Goal: Answer question/provide support: Share knowledge or assist other users

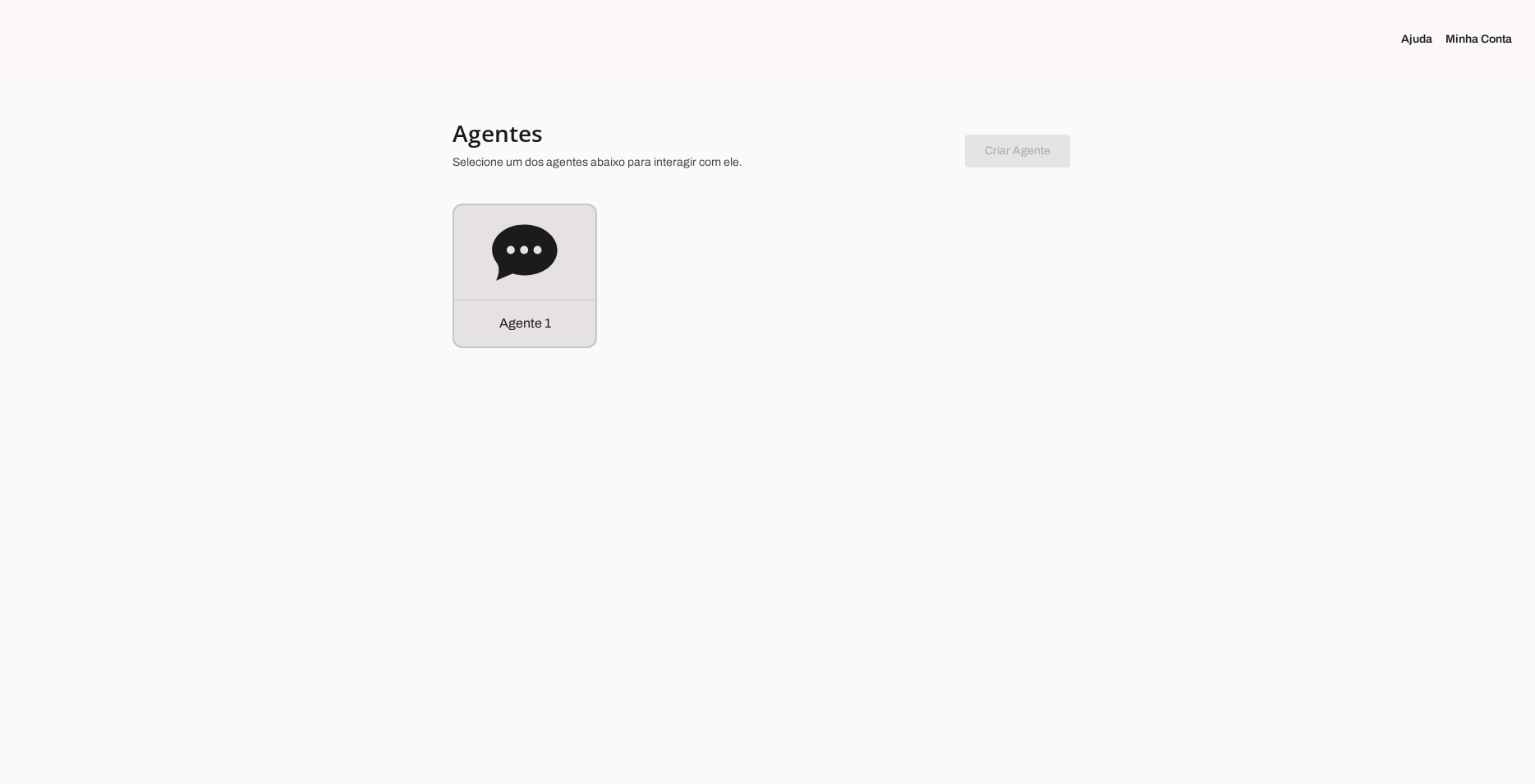
click at [590, 265] on div "Agente 1" at bounding box center [524, 275] width 141 height 141
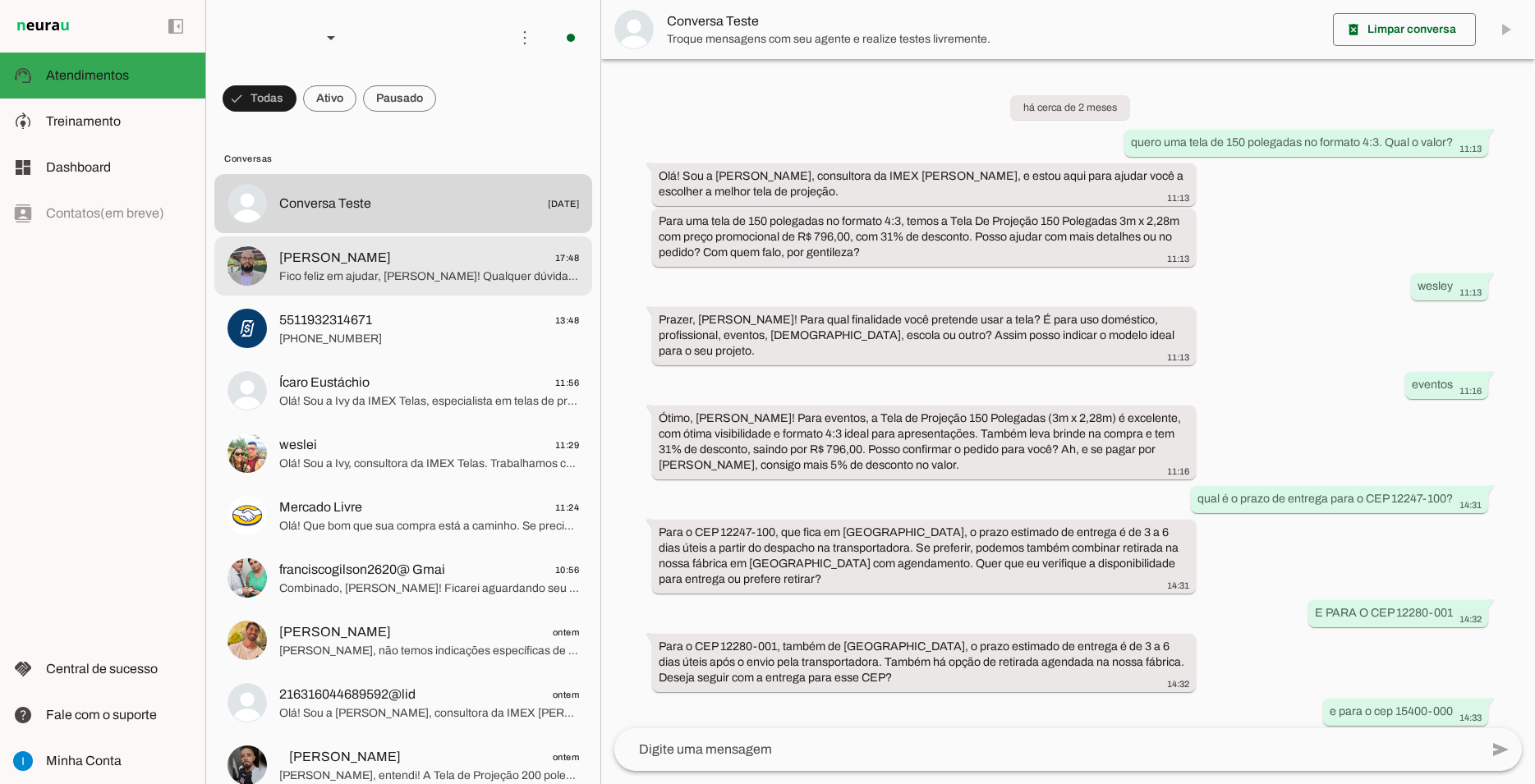
scroll to position [748, 0]
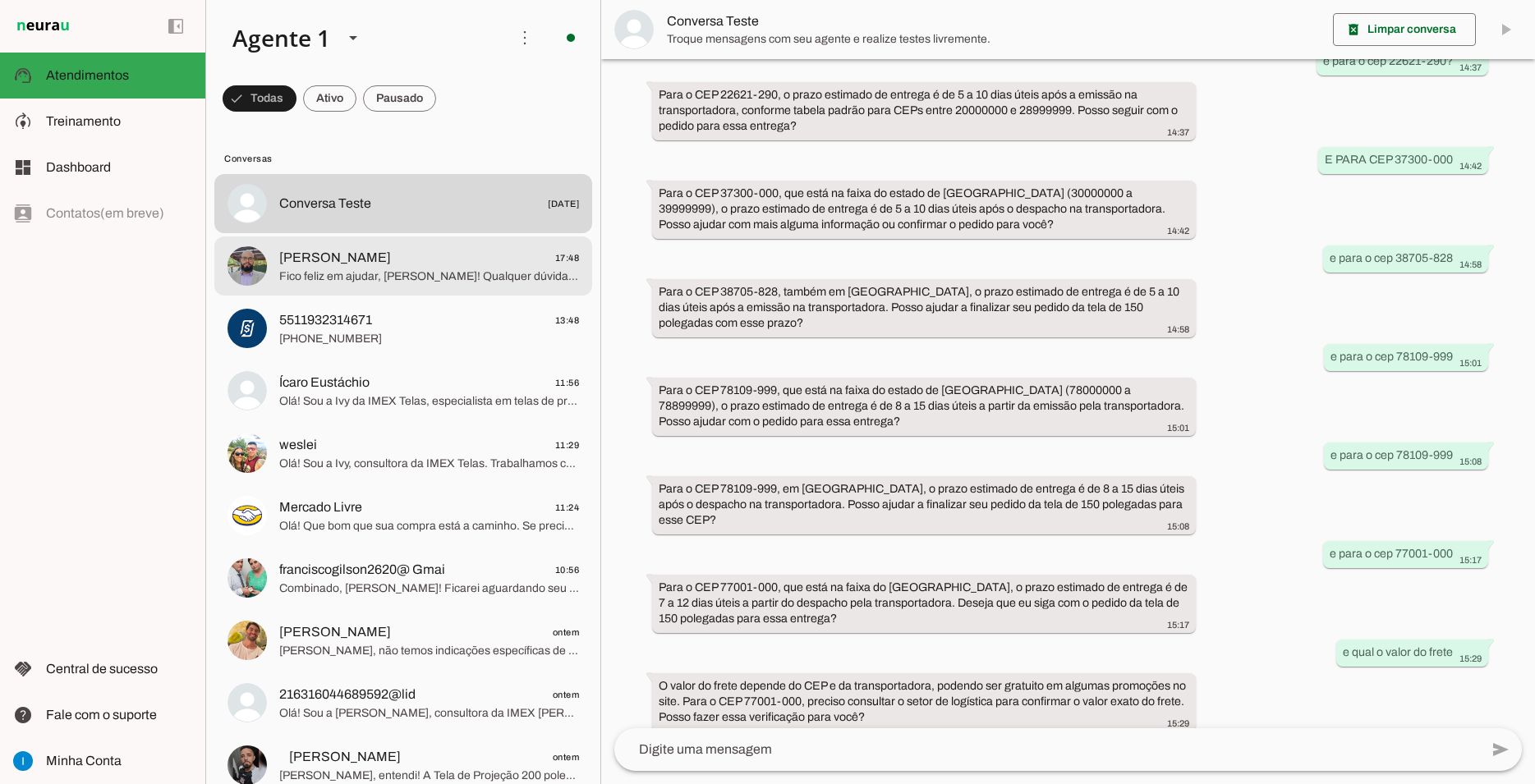
click at [421, 269] on span "Fico feliz em ajudar, [PERSON_NAME]! Qualquer dúvida futura ou se decidir pela …" at bounding box center [429, 277] width 300 height 16
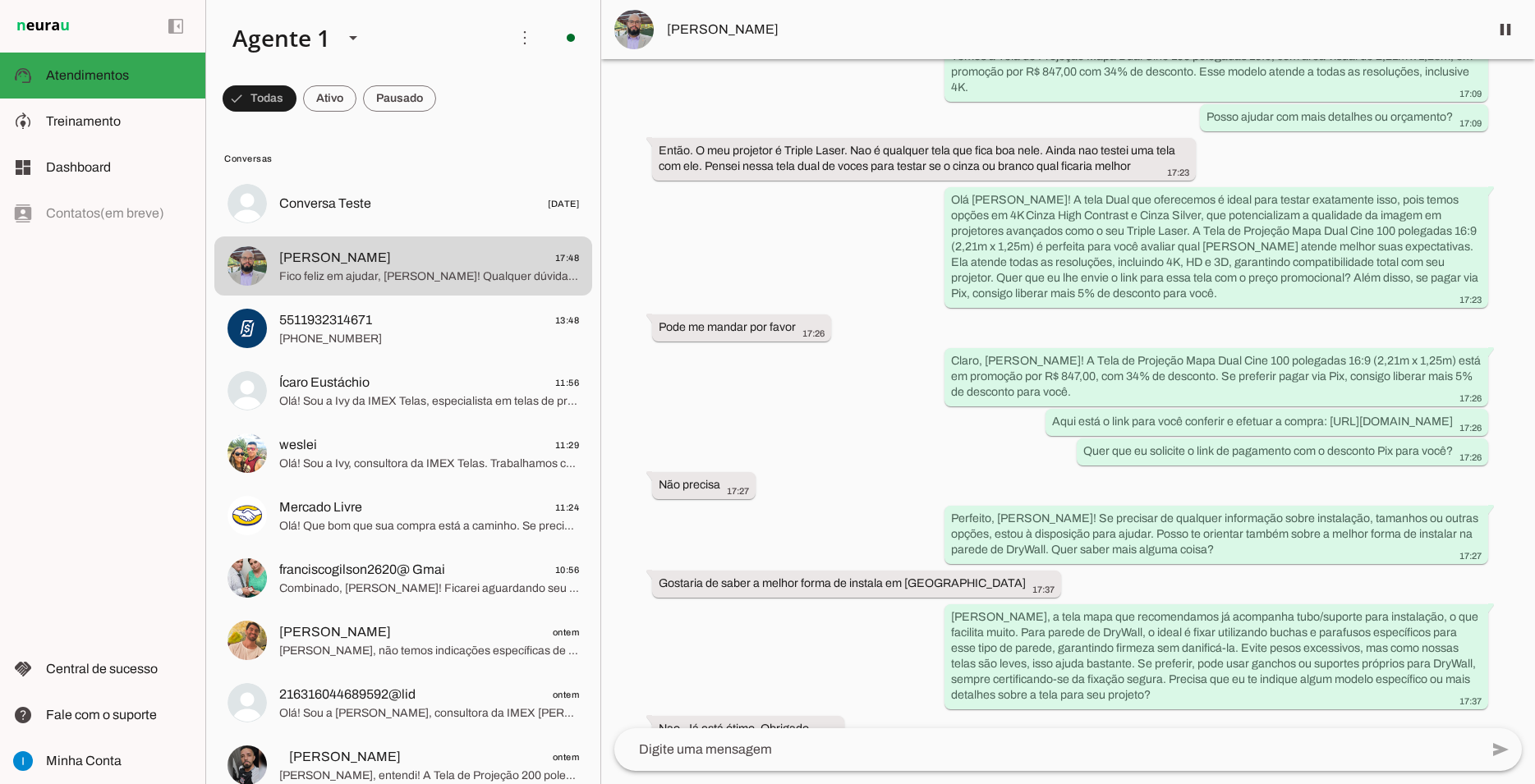
scroll to position [550, 0]
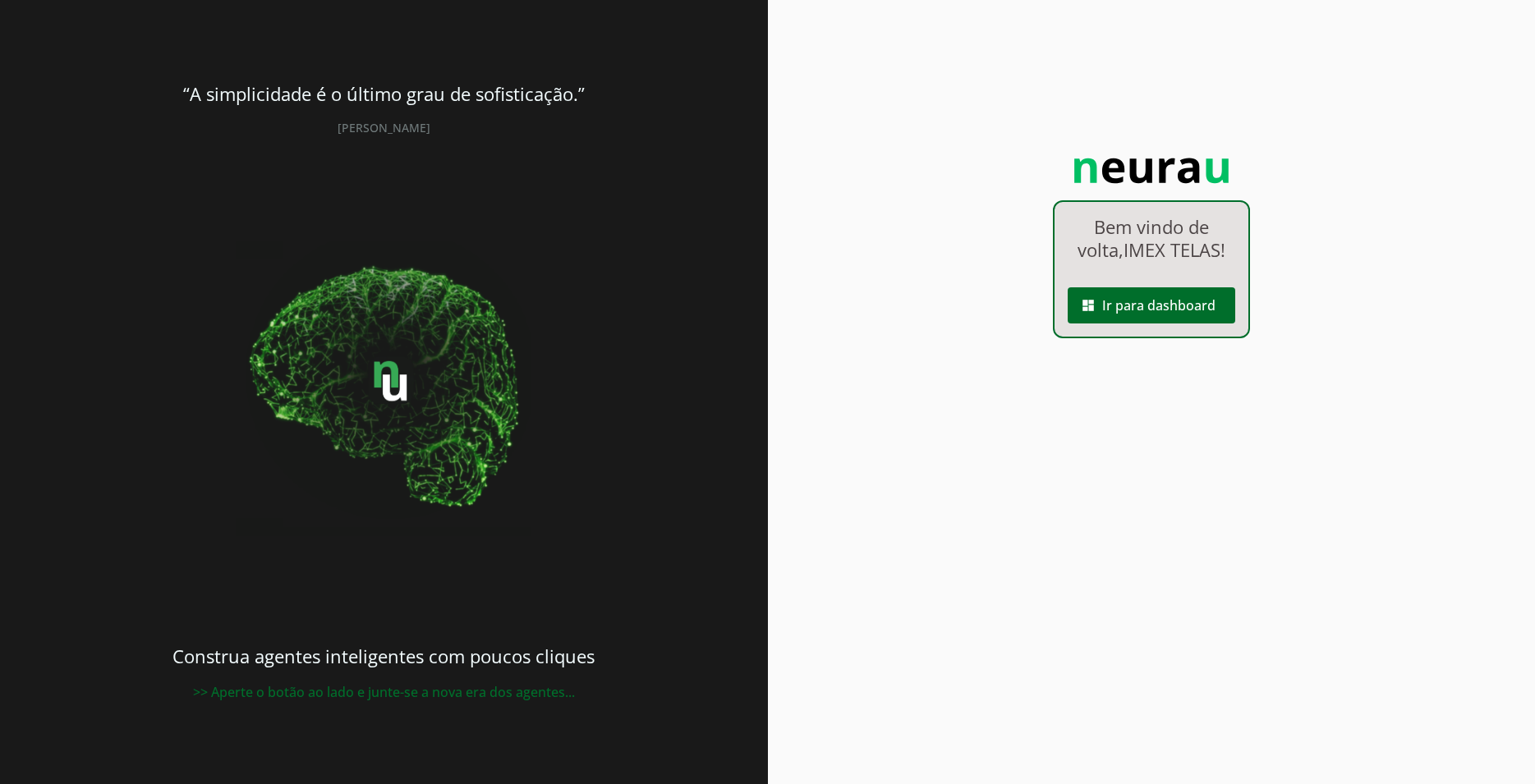
click at [1148, 312] on span at bounding box center [1151, 305] width 168 height 39
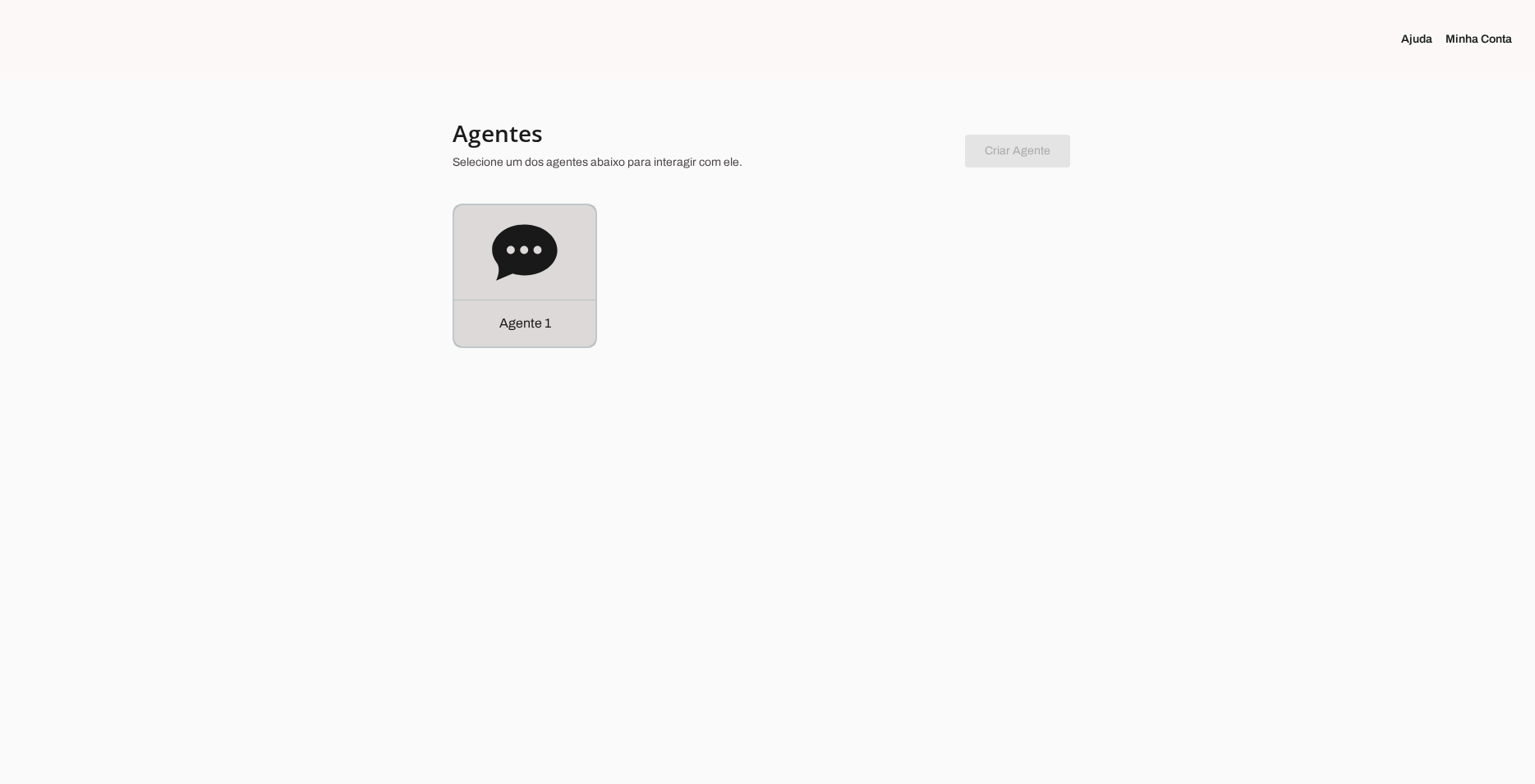
click at [497, 254] on icon at bounding box center [524, 252] width 65 height 56
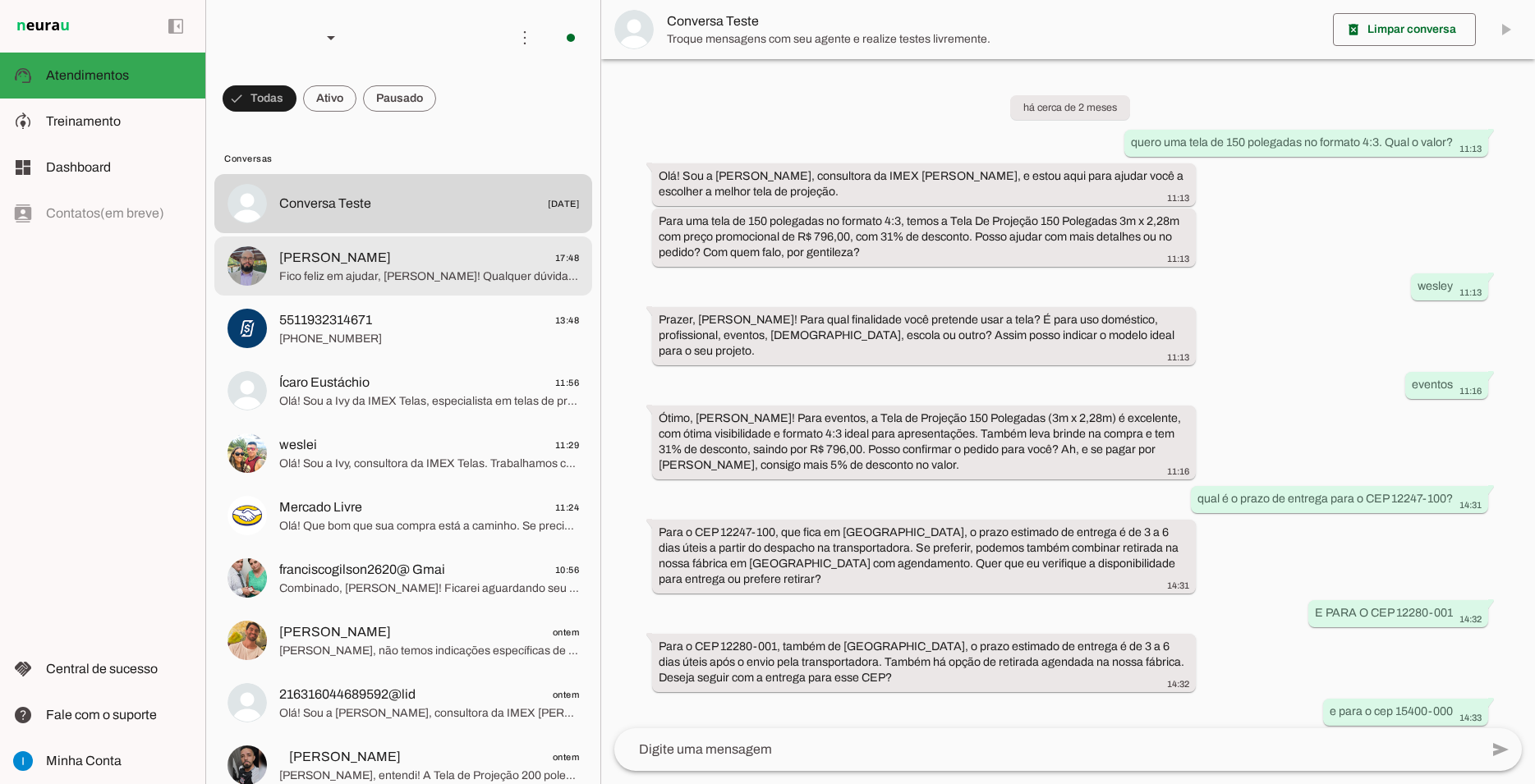
scroll to position [748, 0]
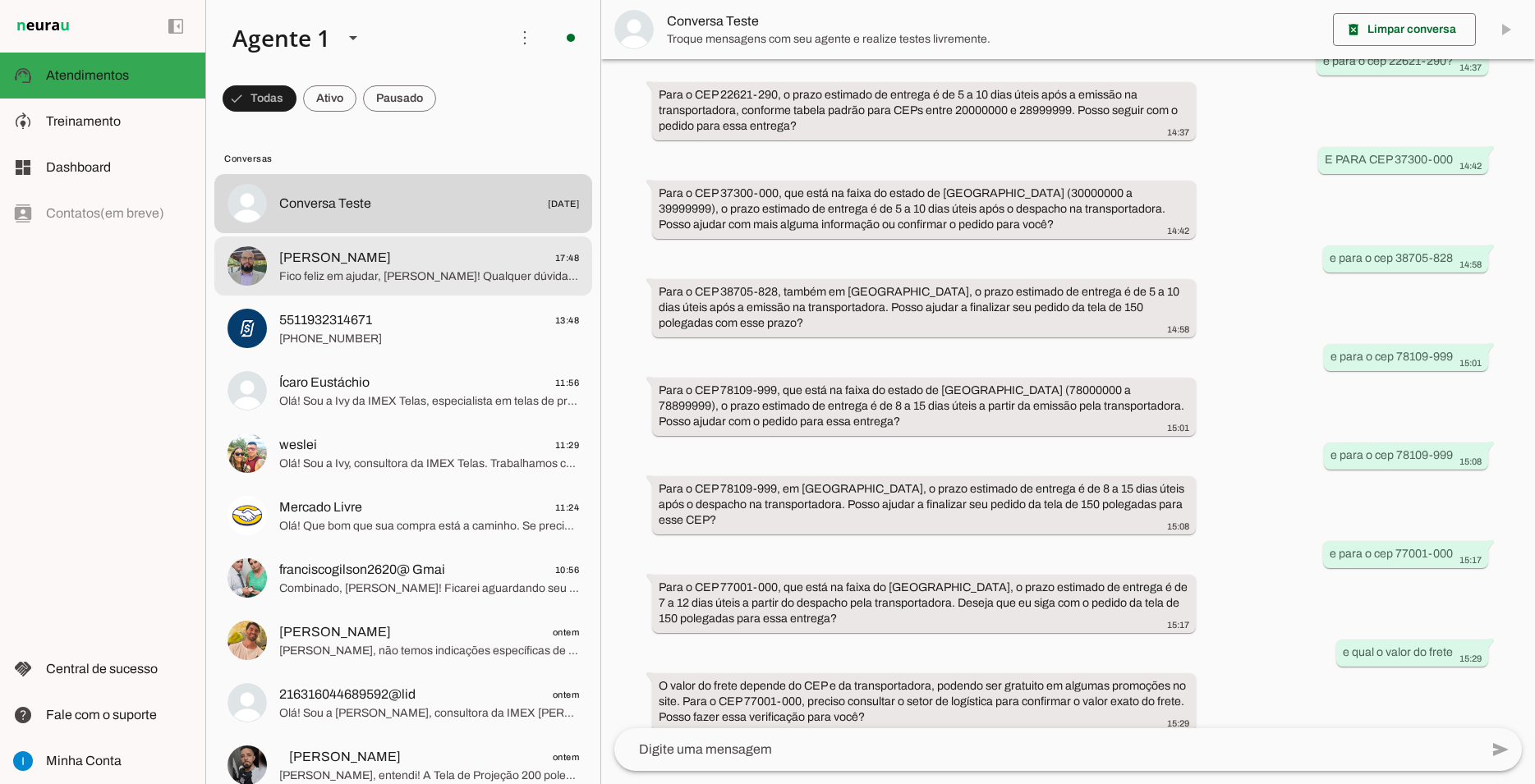
click at [367, 250] on span "[PERSON_NAME] 17:48" at bounding box center [429, 258] width 300 height 21
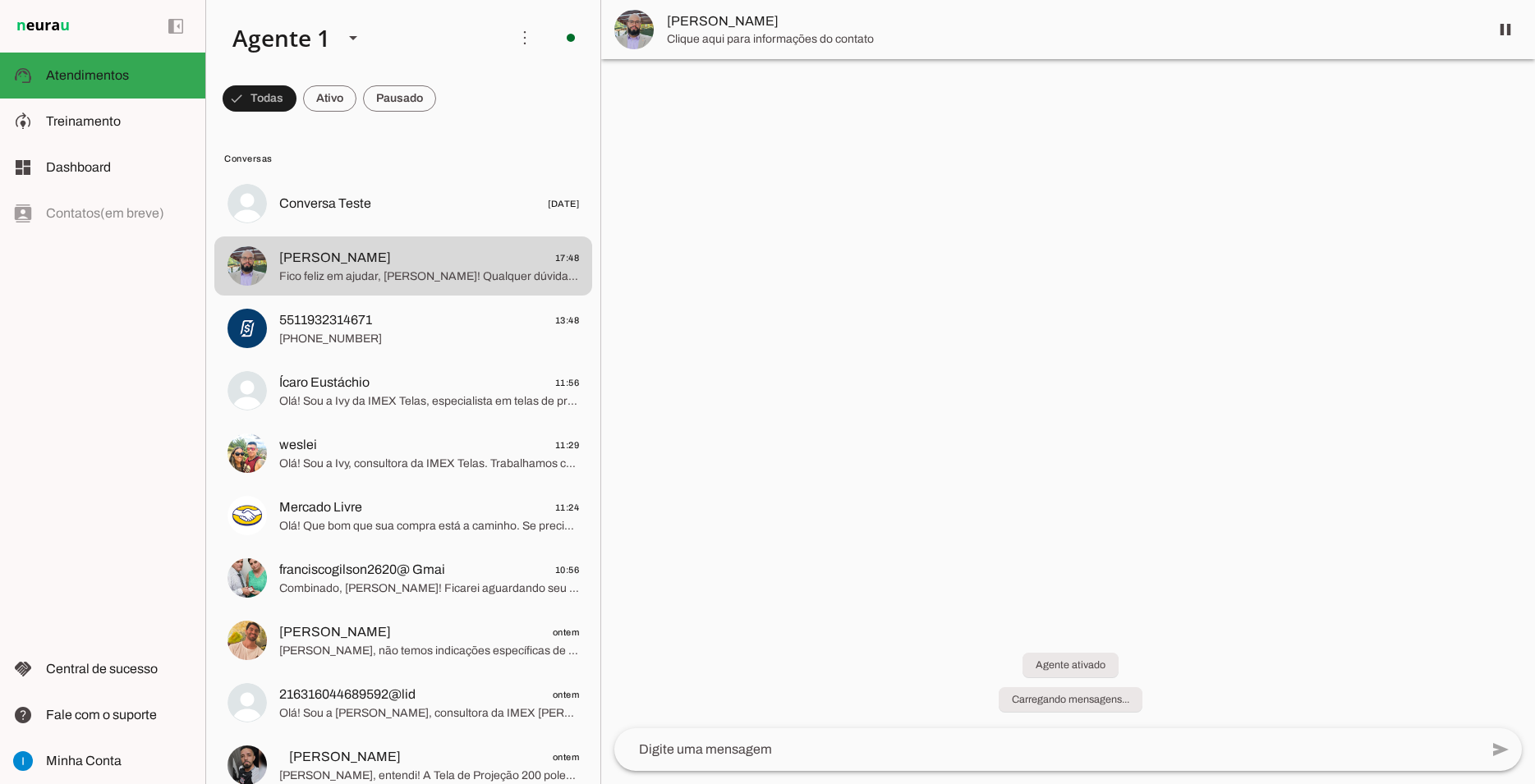
scroll to position [550, 0]
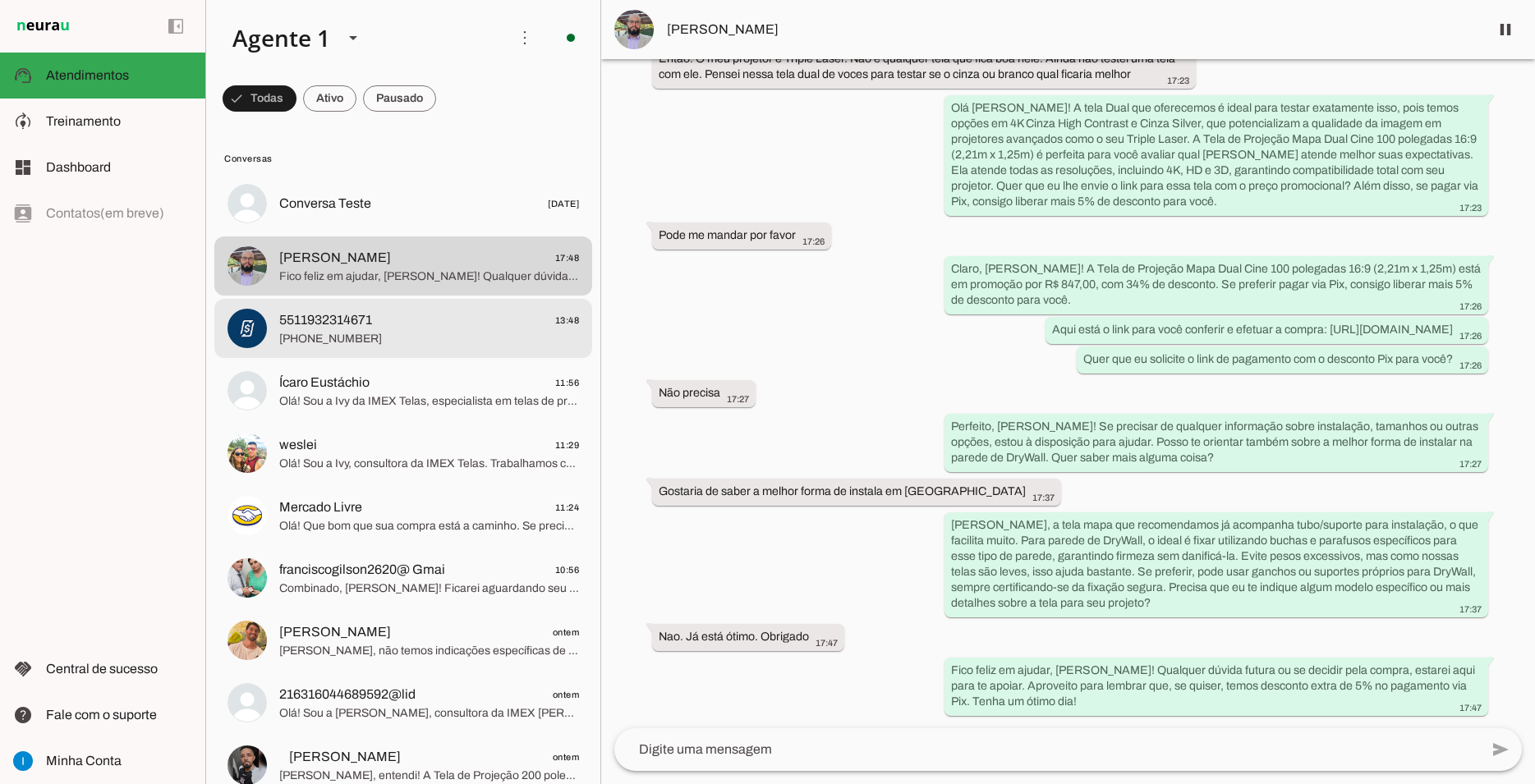
click at [442, 311] on span "5511932314671 13:48" at bounding box center [429, 321] width 300 height 21
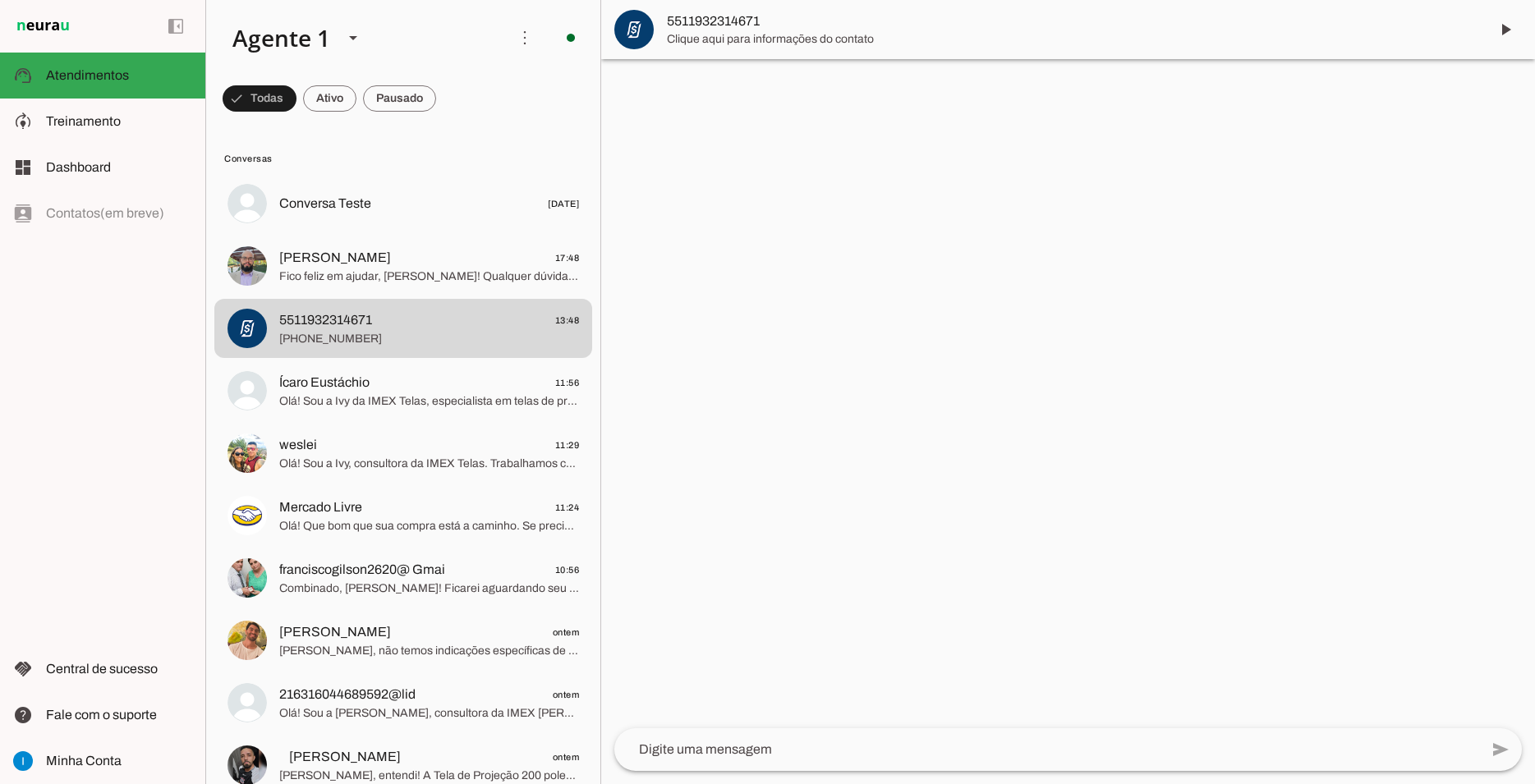
click at [710, 32] on span "Clique aqui para informações do contato" at bounding box center [1070, 39] width 808 height 16
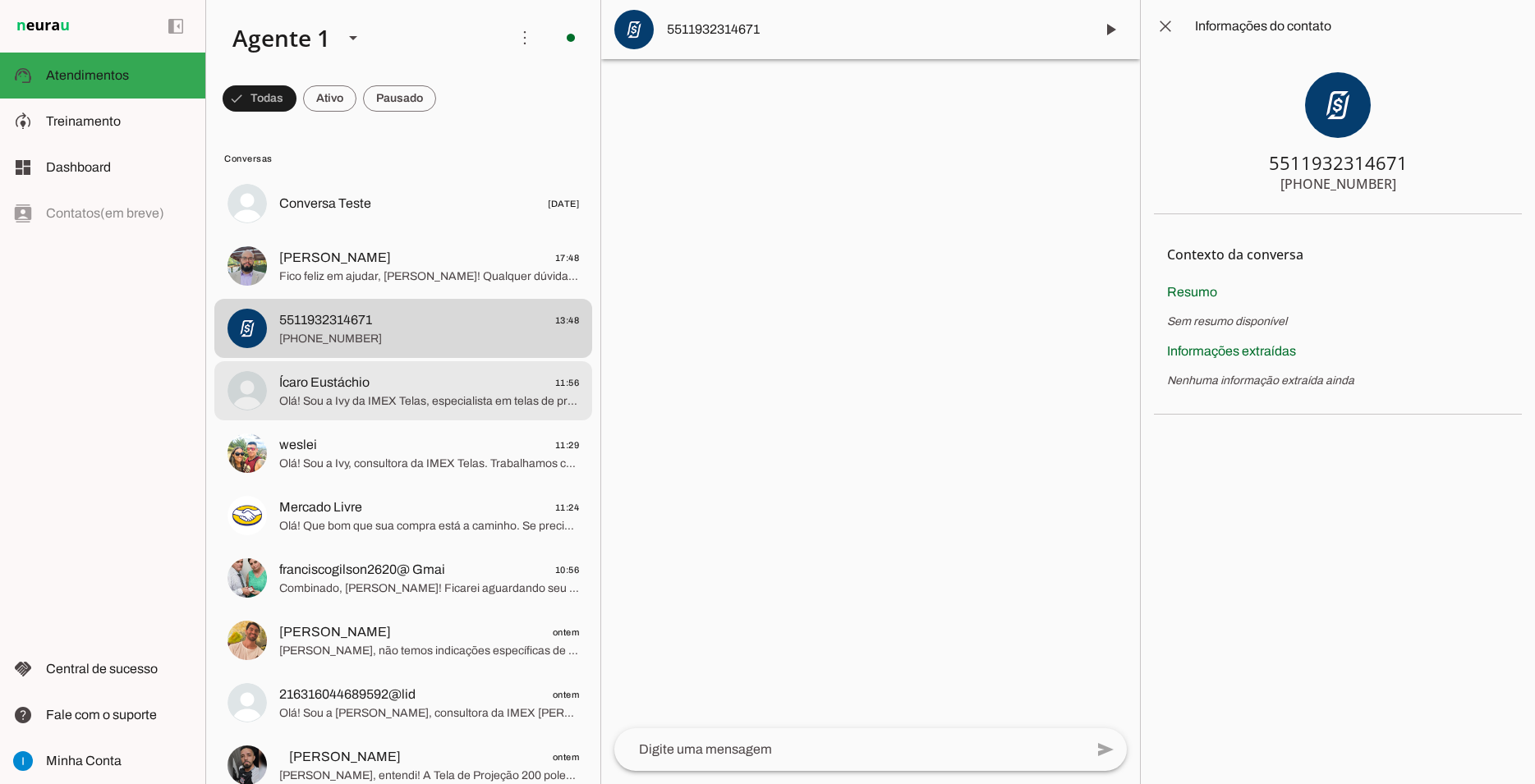
click at [383, 373] on span "Ícaro Eustáchio 11:56" at bounding box center [429, 383] width 300 height 21
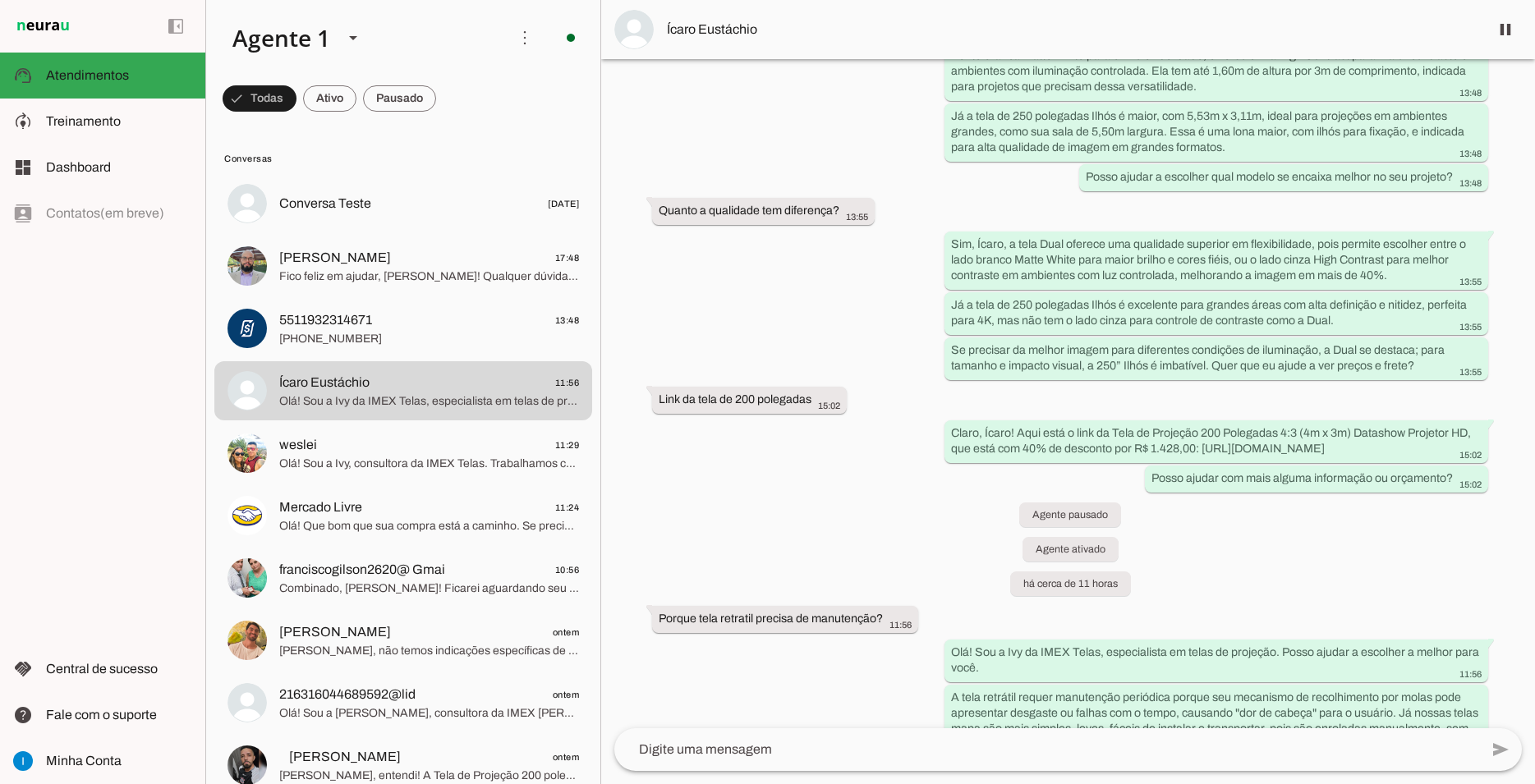
scroll to position [2301, 0]
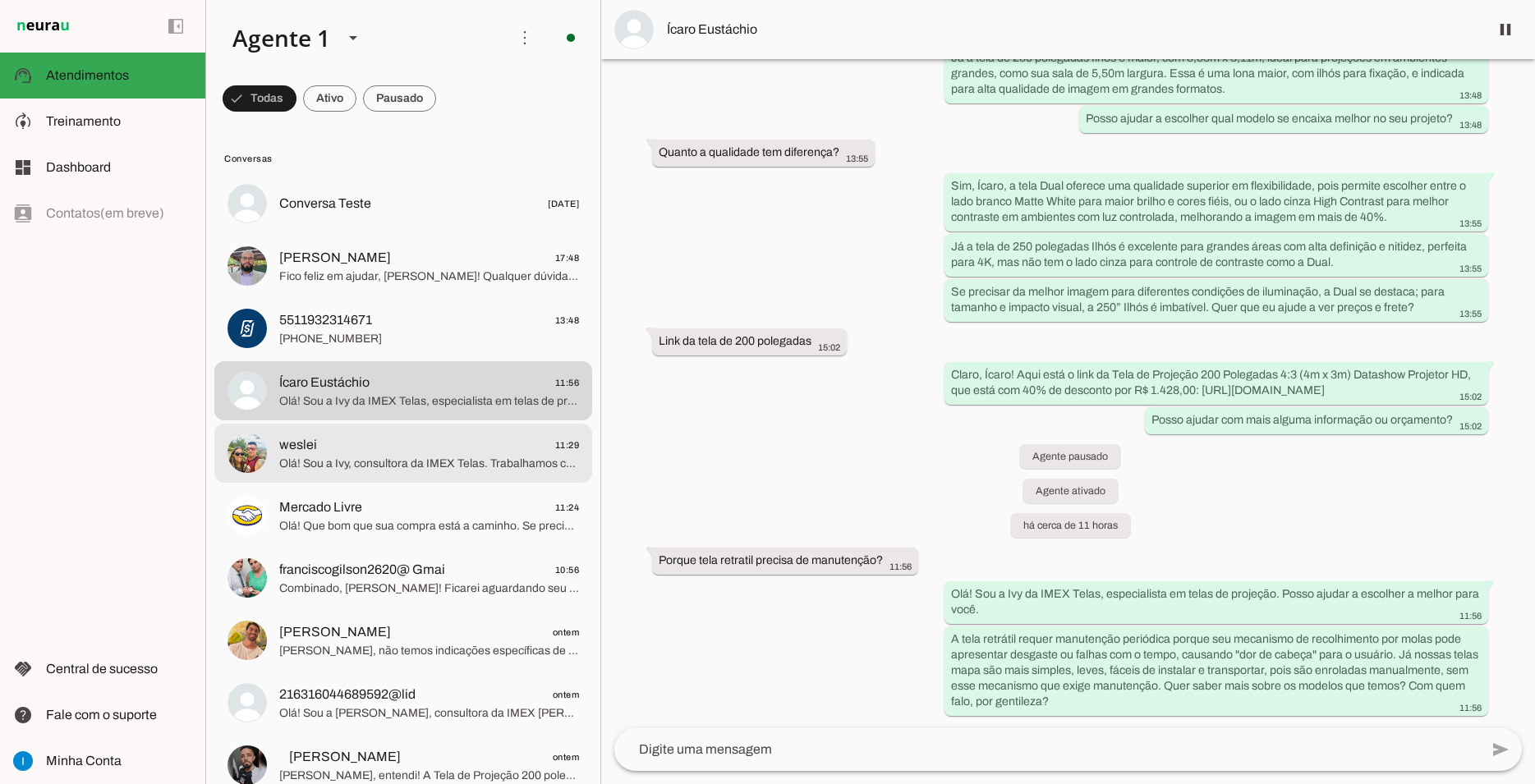
click at [373, 435] on span "weslei 11:29" at bounding box center [429, 445] width 300 height 21
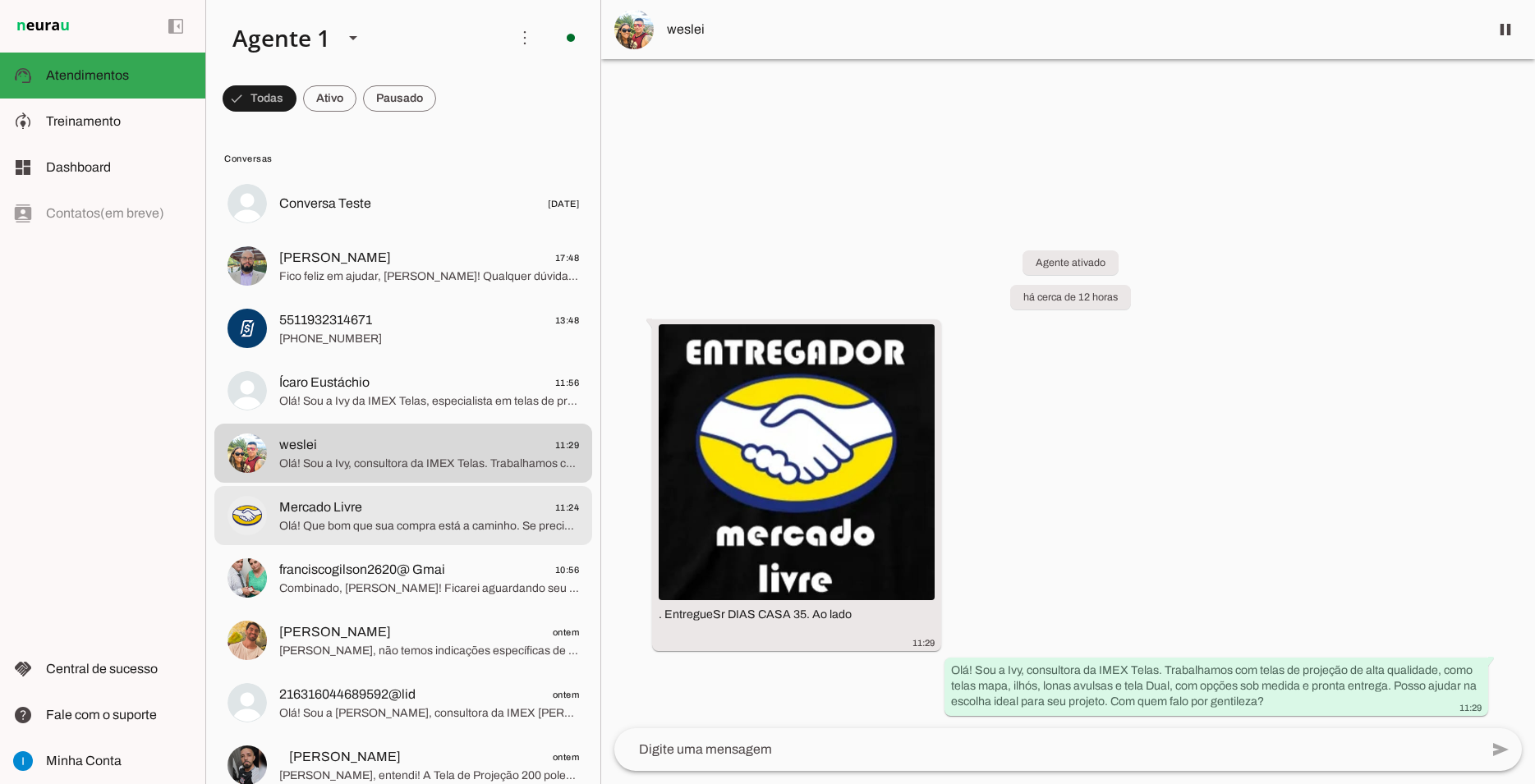
click at [463, 518] on span "Olá! Que bom que sua compra está a caminho. Se precisar de telas de projeção pa…" at bounding box center [429, 526] width 300 height 16
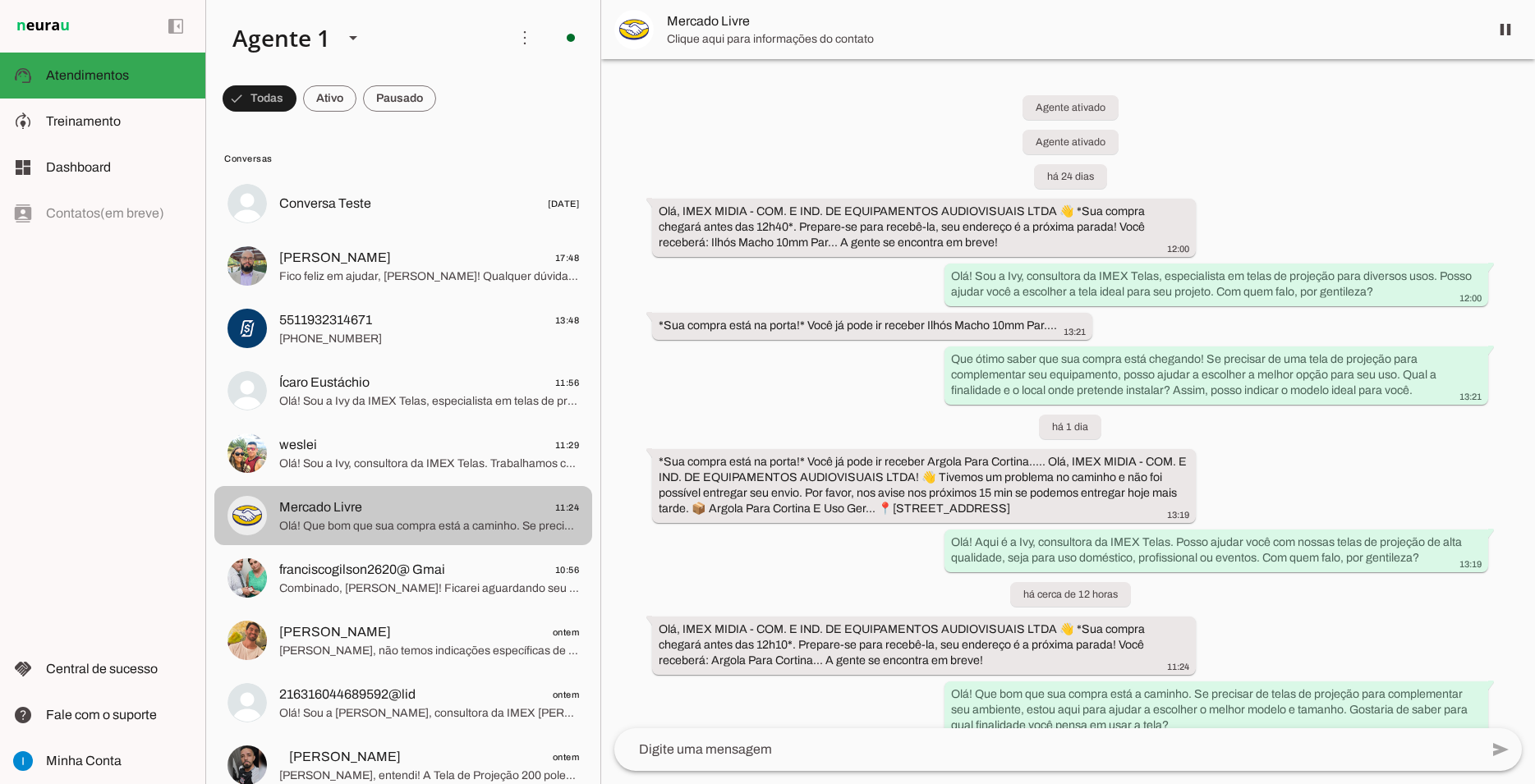
scroll to position [24, 0]
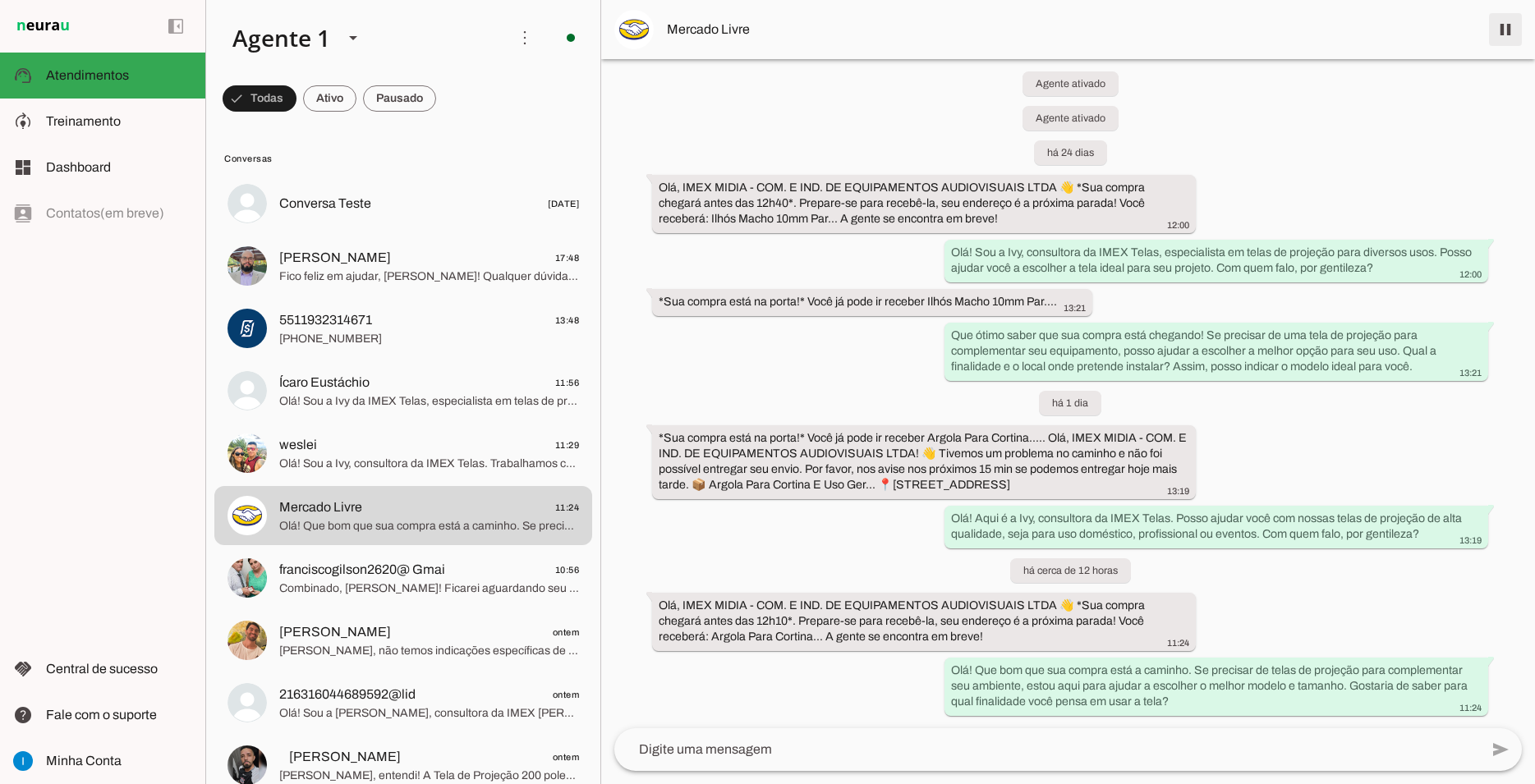
click at [1510, 36] on span at bounding box center [1505, 29] width 39 height 39
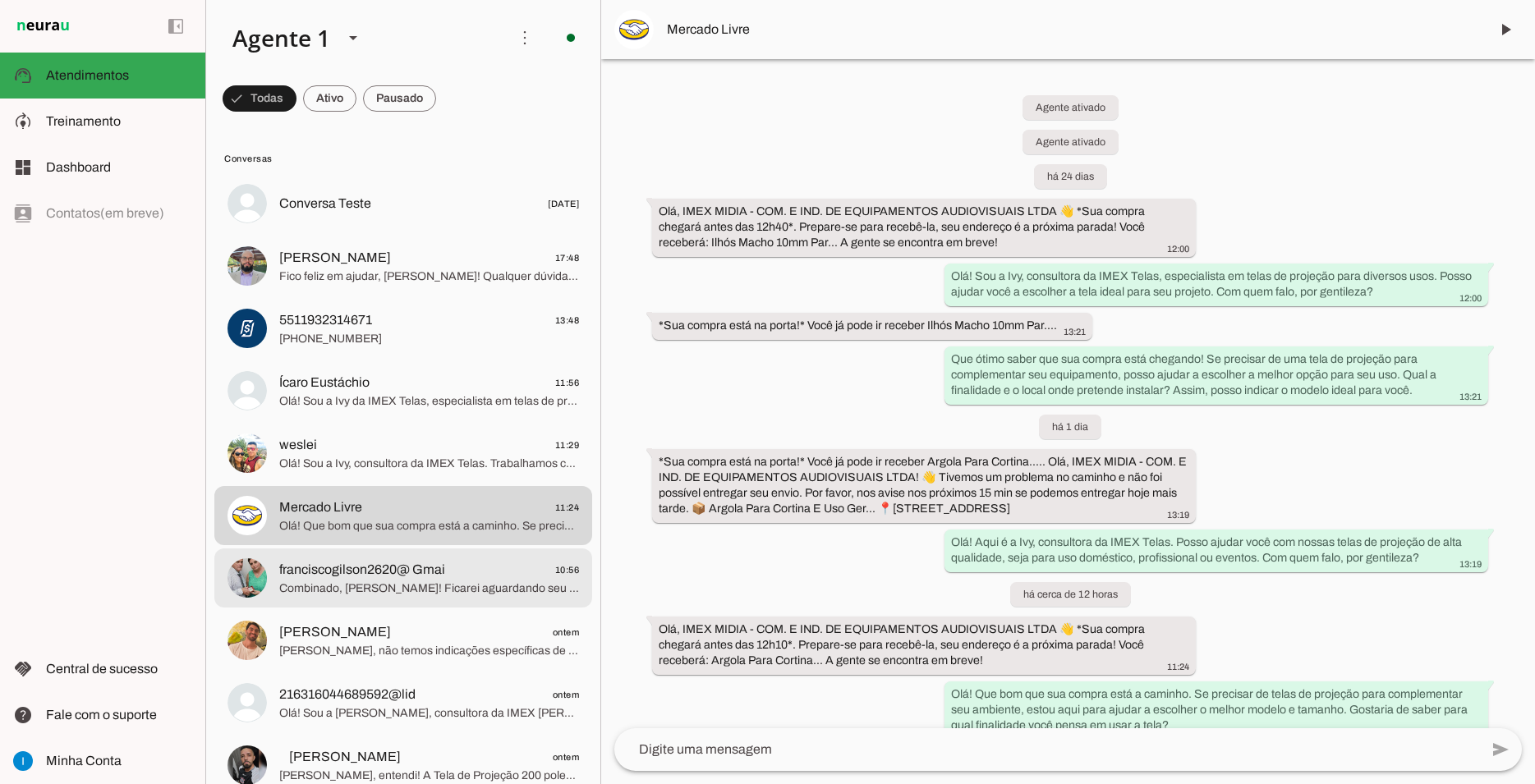
click at [431, 559] on span "franciscogilson2620@ Gmai" at bounding box center [362, 569] width 166 height 20
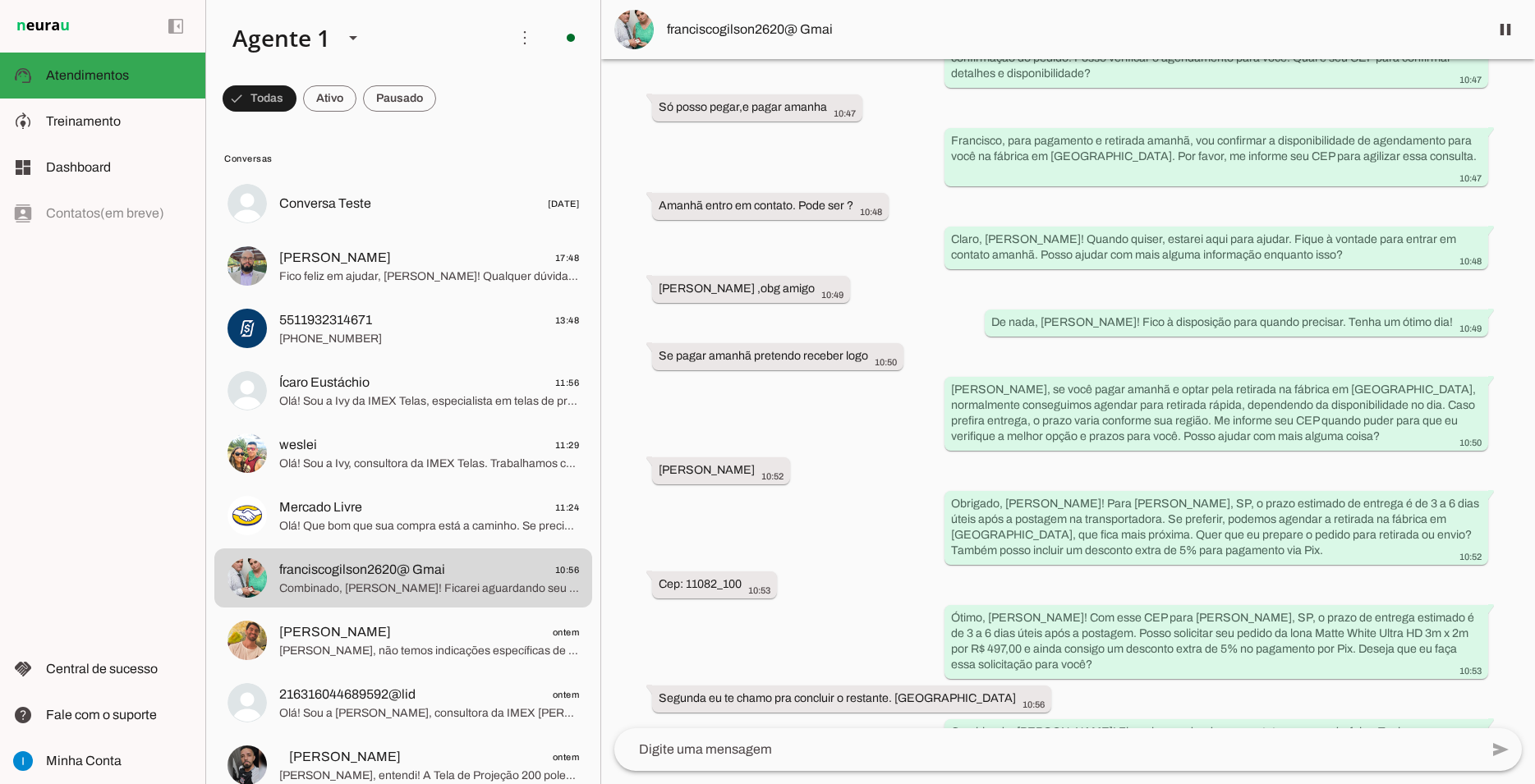
scroll to position [769, 0]
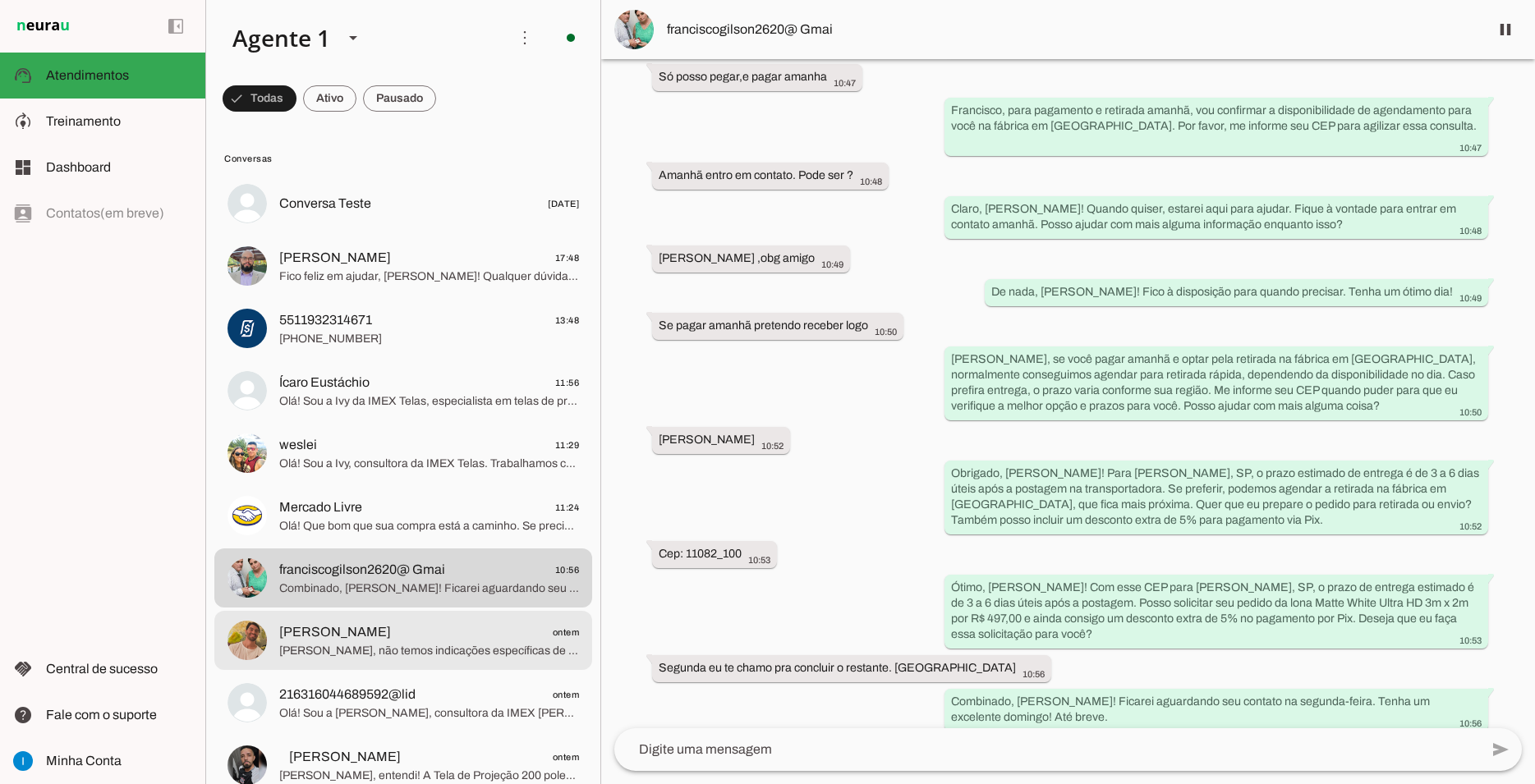
click at [480, 642] on span "[PERSON_NAME], não temos indicações específicas de instaladores, mas para insta…" at bounding box center [429, 650] width 300 height 16
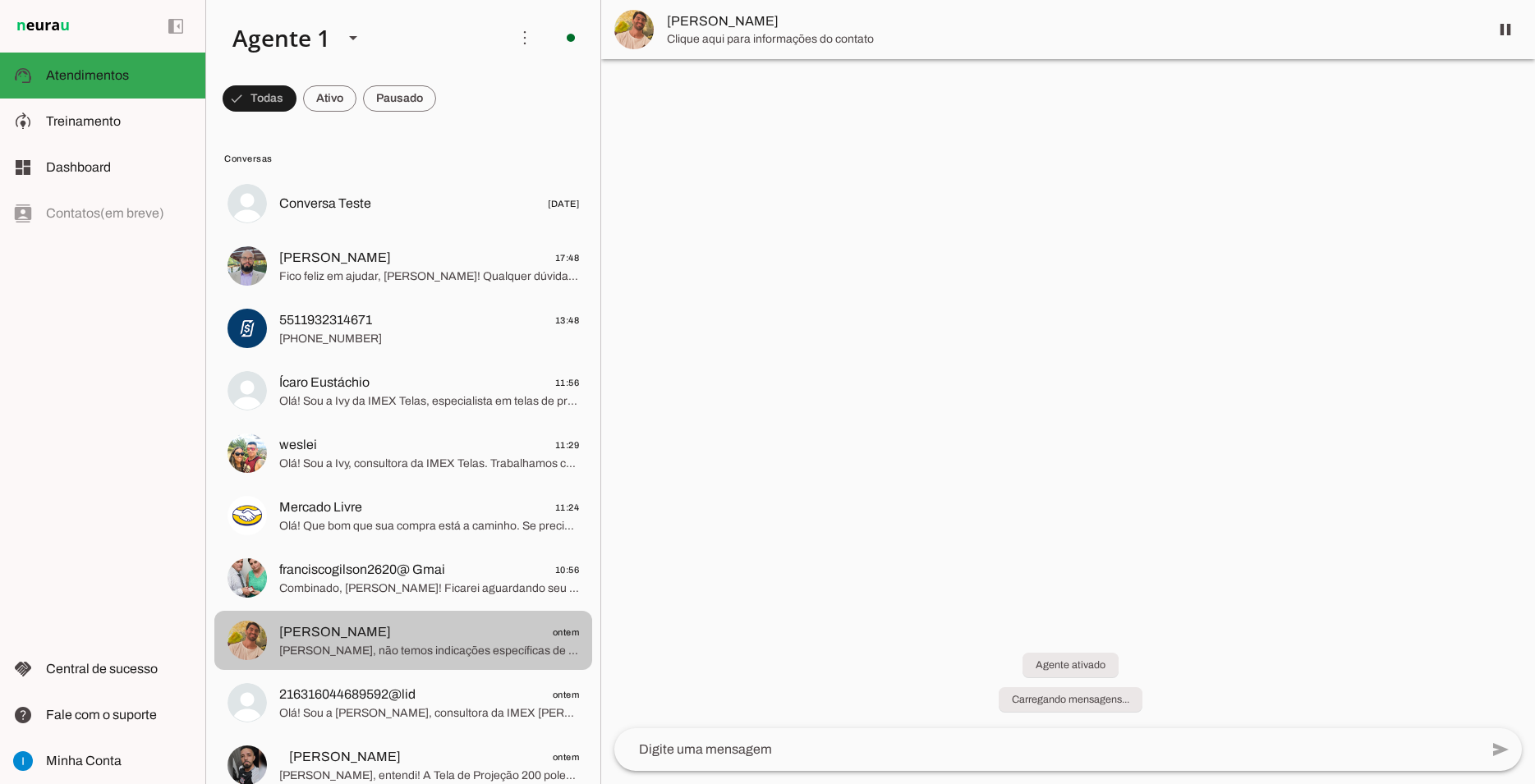
scroll to position [1701, 0]
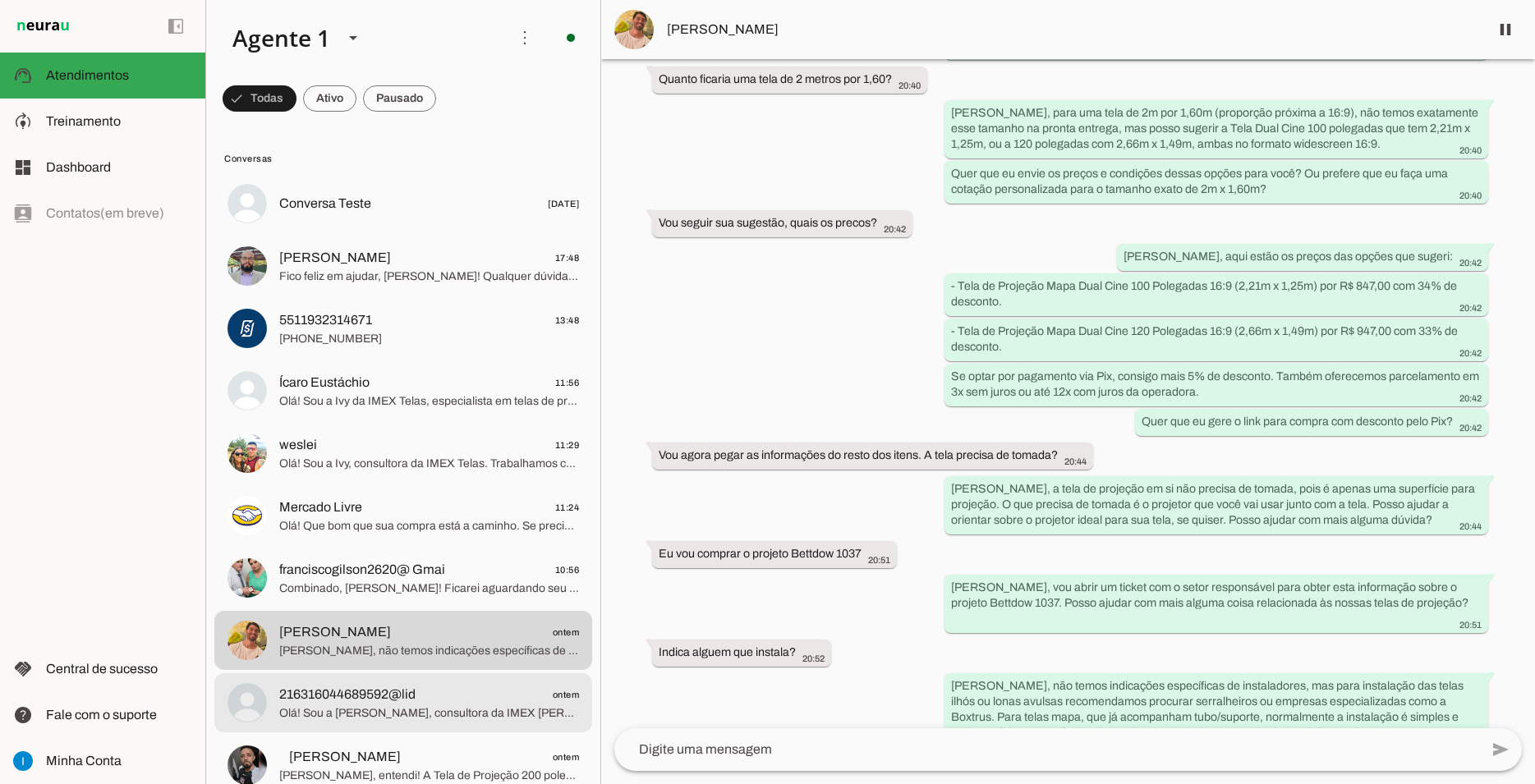
click at [479, 705] on span "Olá! Sou a [PERSON_NAME], consultora da IMEX [PERSON_NAME], e estou aqui para a…" at bounding box center [429, 713] width 300 height 16
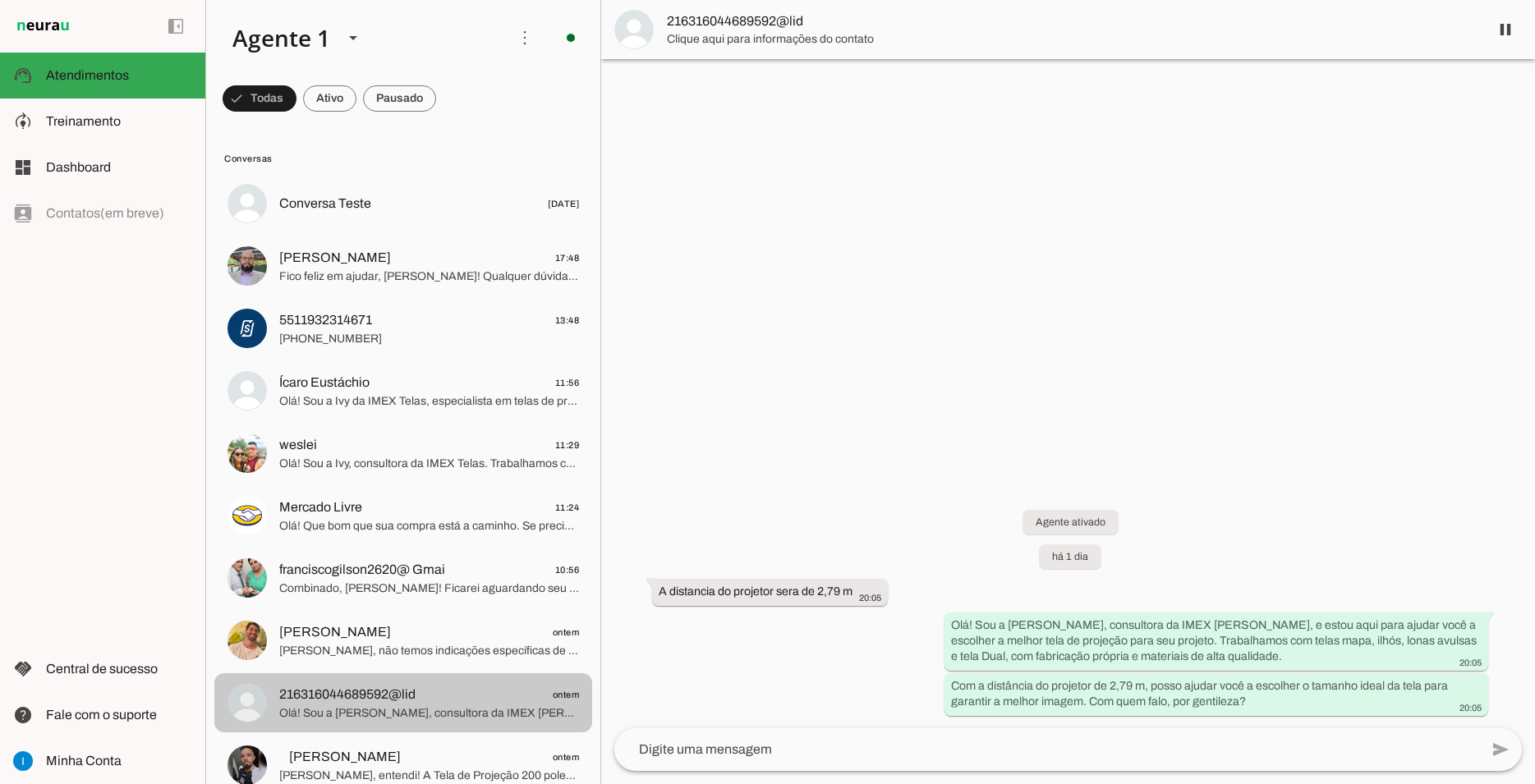
scroll to position [74, 0]
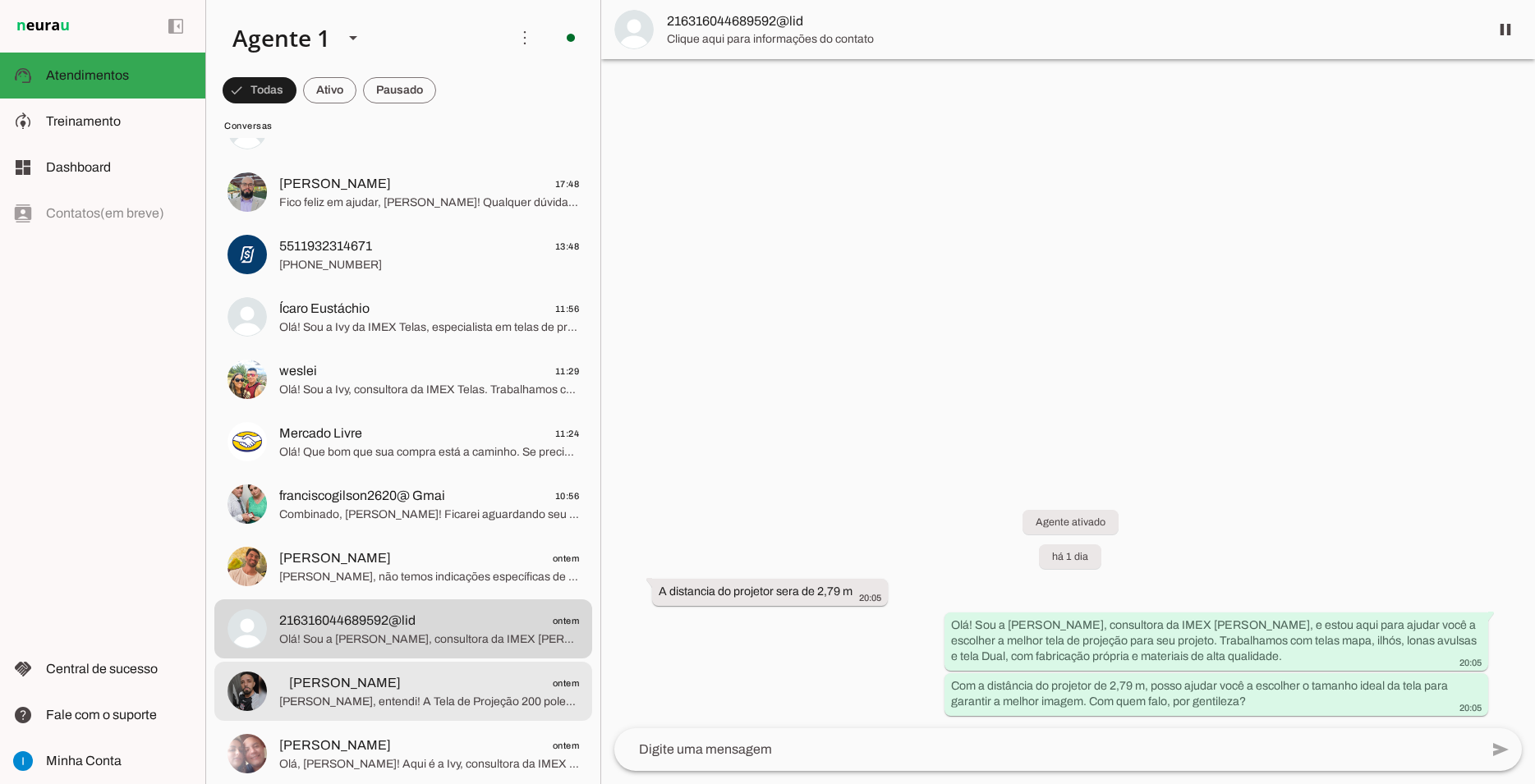
click at [479, 693] on span "[PERSON_NAME], entendi! A Tela de Projeção 200 polegadas 4:3 padrão que mencion…" at bounding box center [429, 701] width 300 height 16
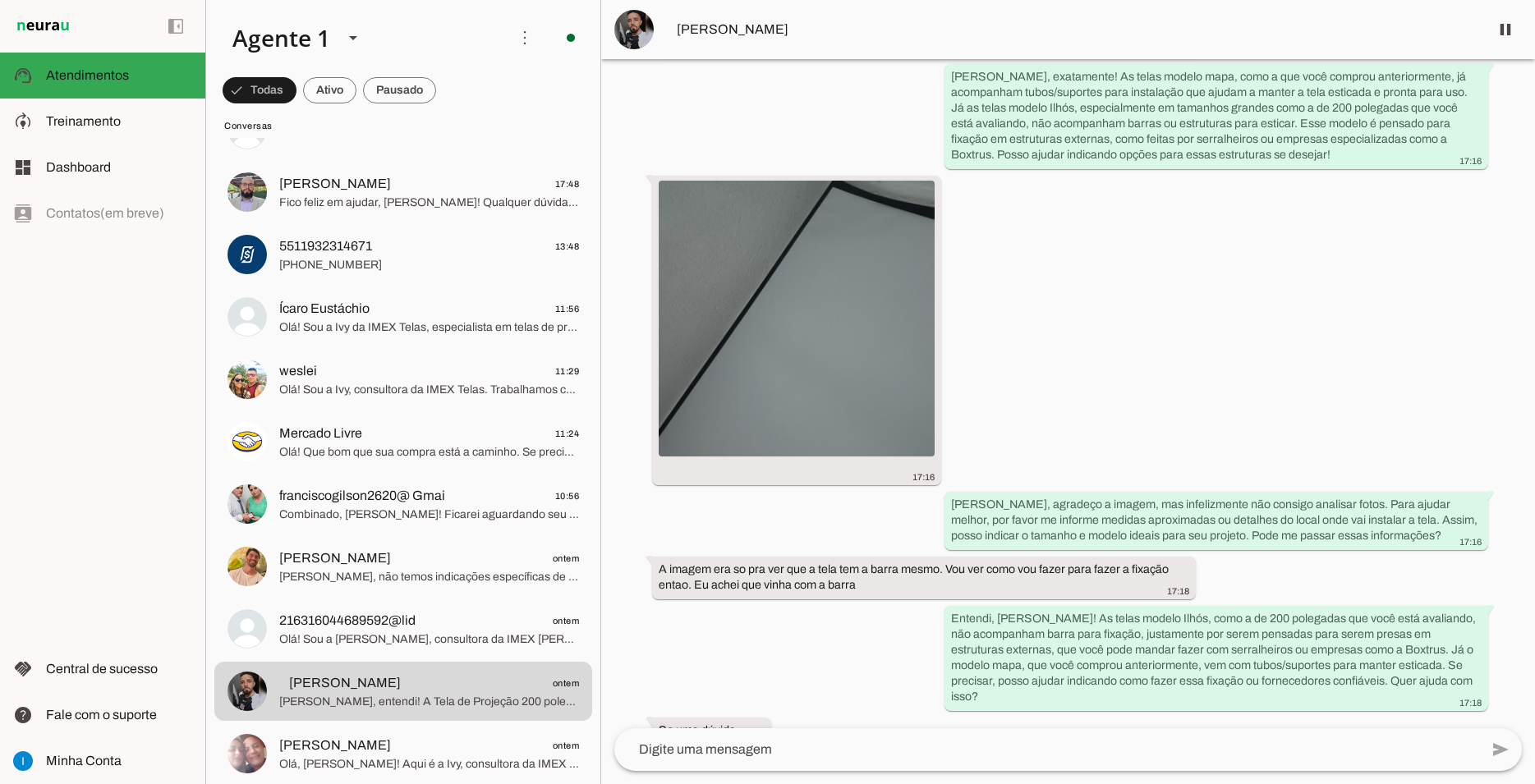
scroll to position [4423, 0]
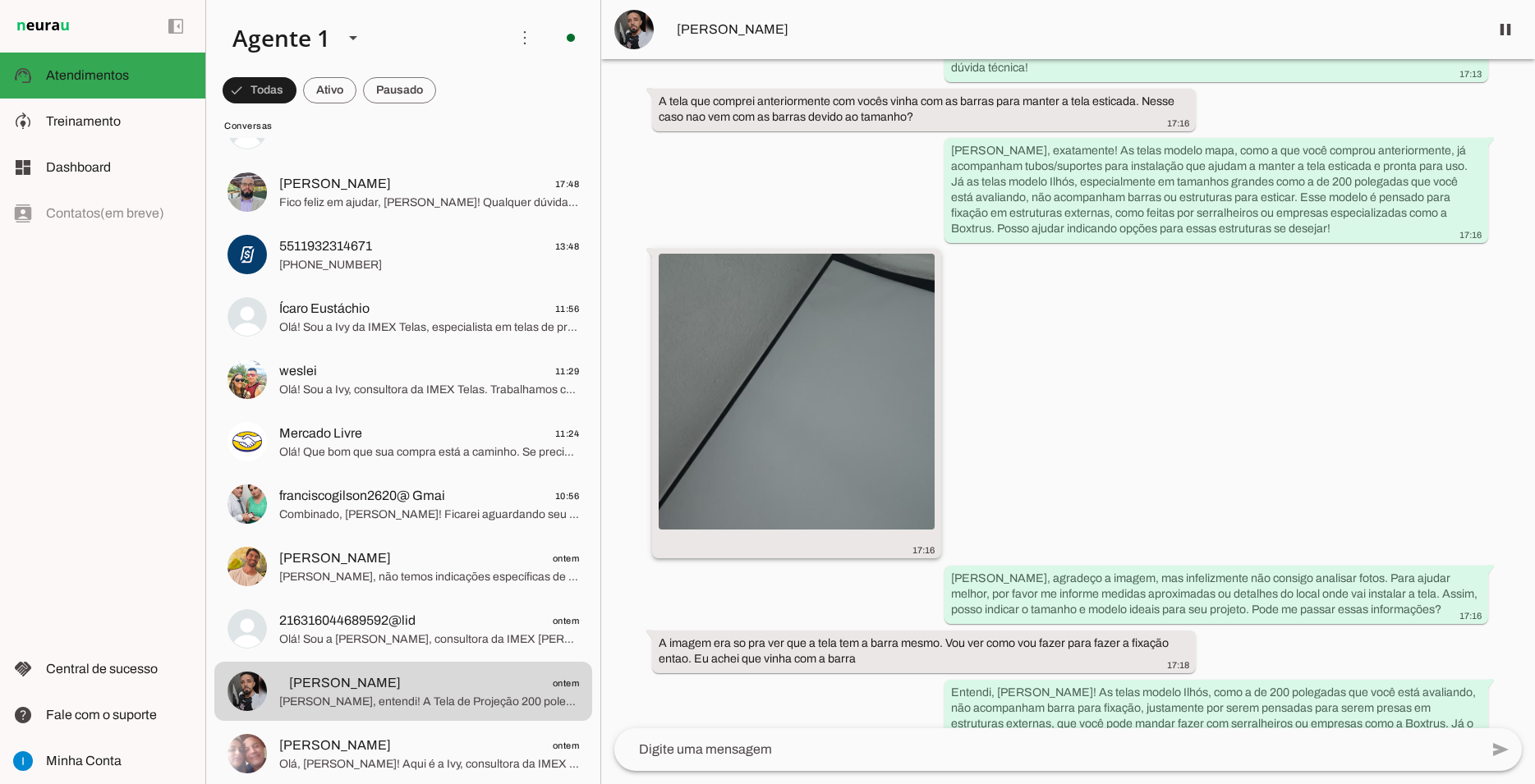
click at [769, 254] on img at bounding box center [796, 392] width 276 height 276
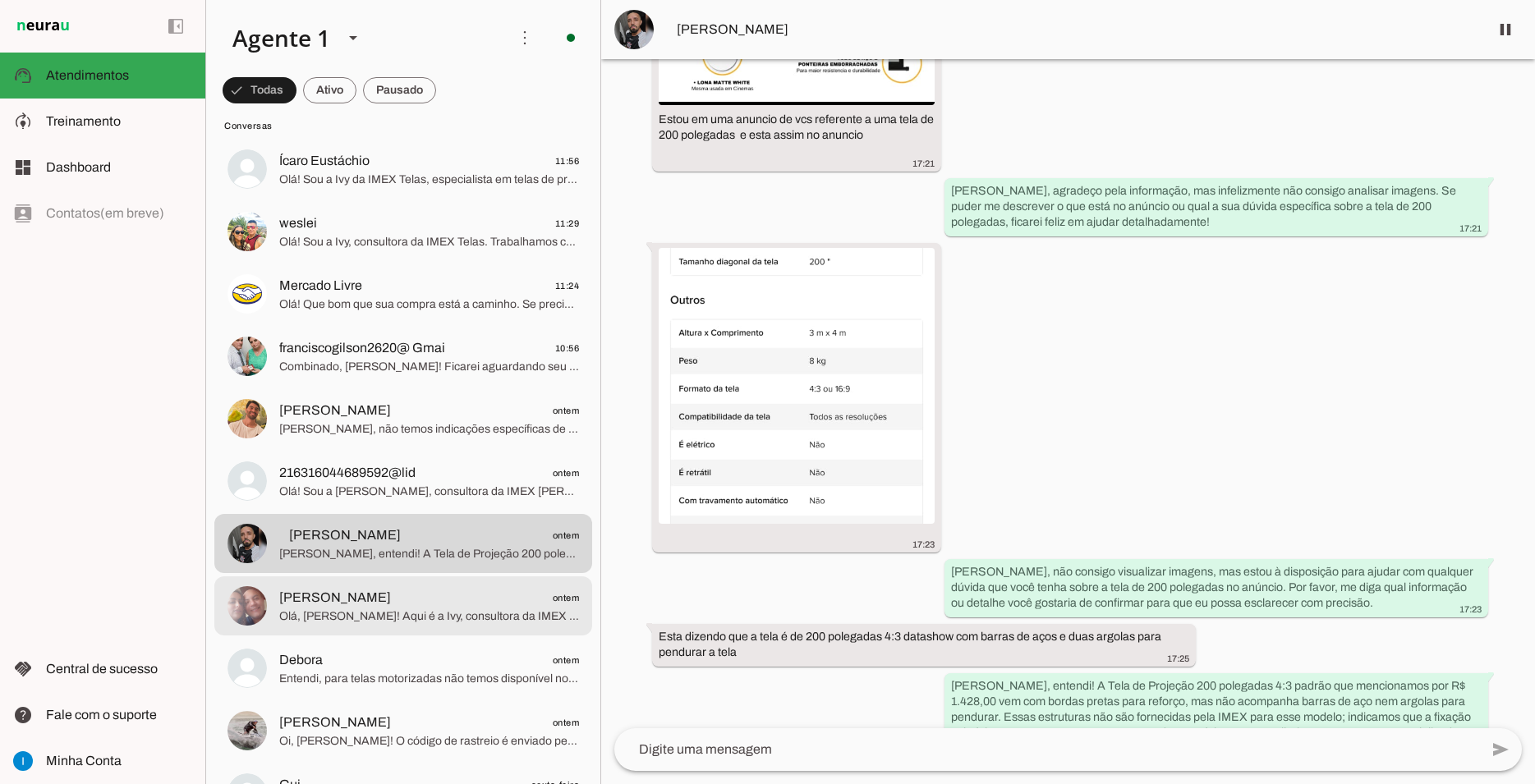
scroll to position [296, 0]
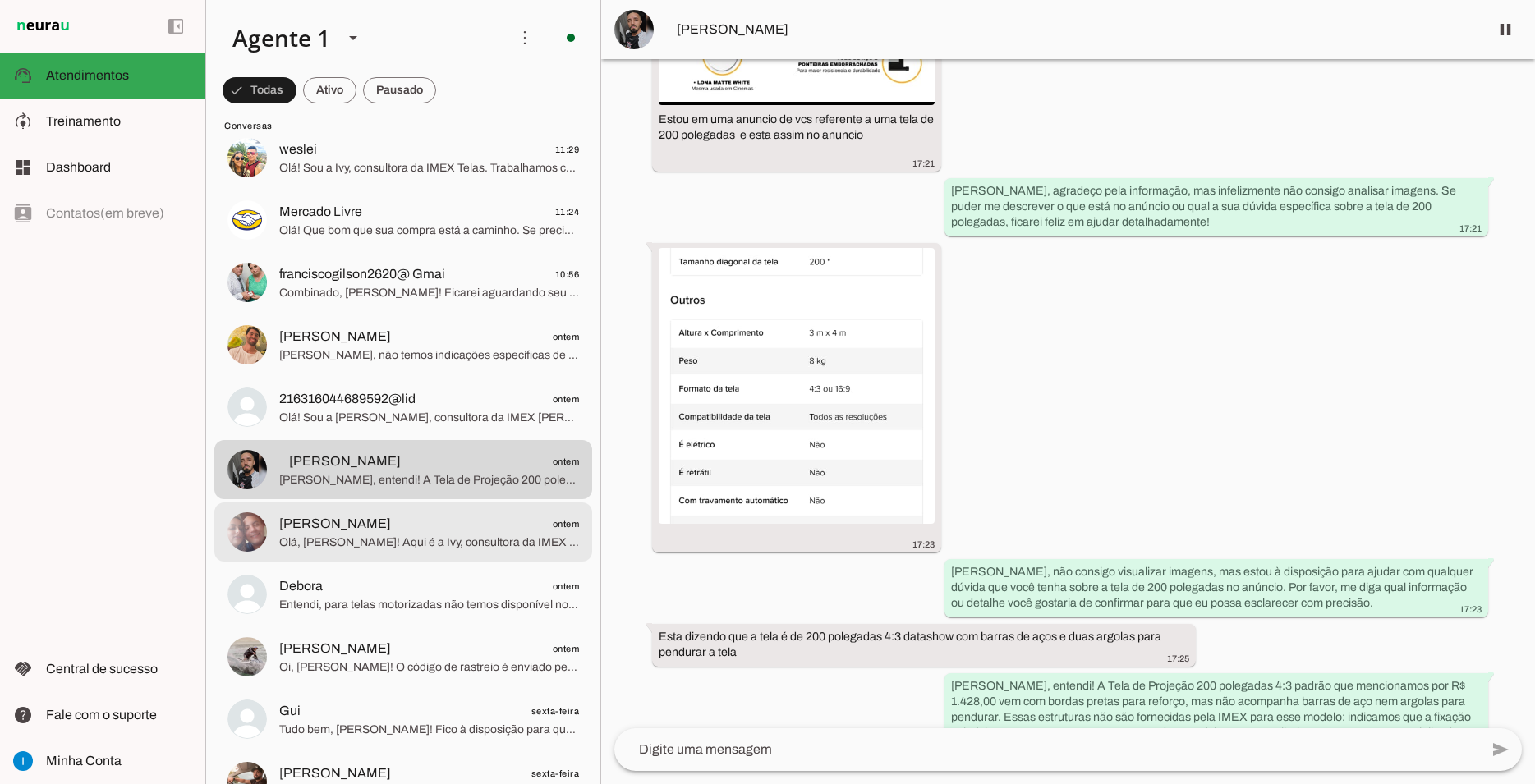
click at [403, 534] on span "Olá, [PERSON_NAME]! Aqui é a Ivy, consultora da IMEX Telas. Estou à disposição …" at bounding box center [429, 542] width 300 height 16
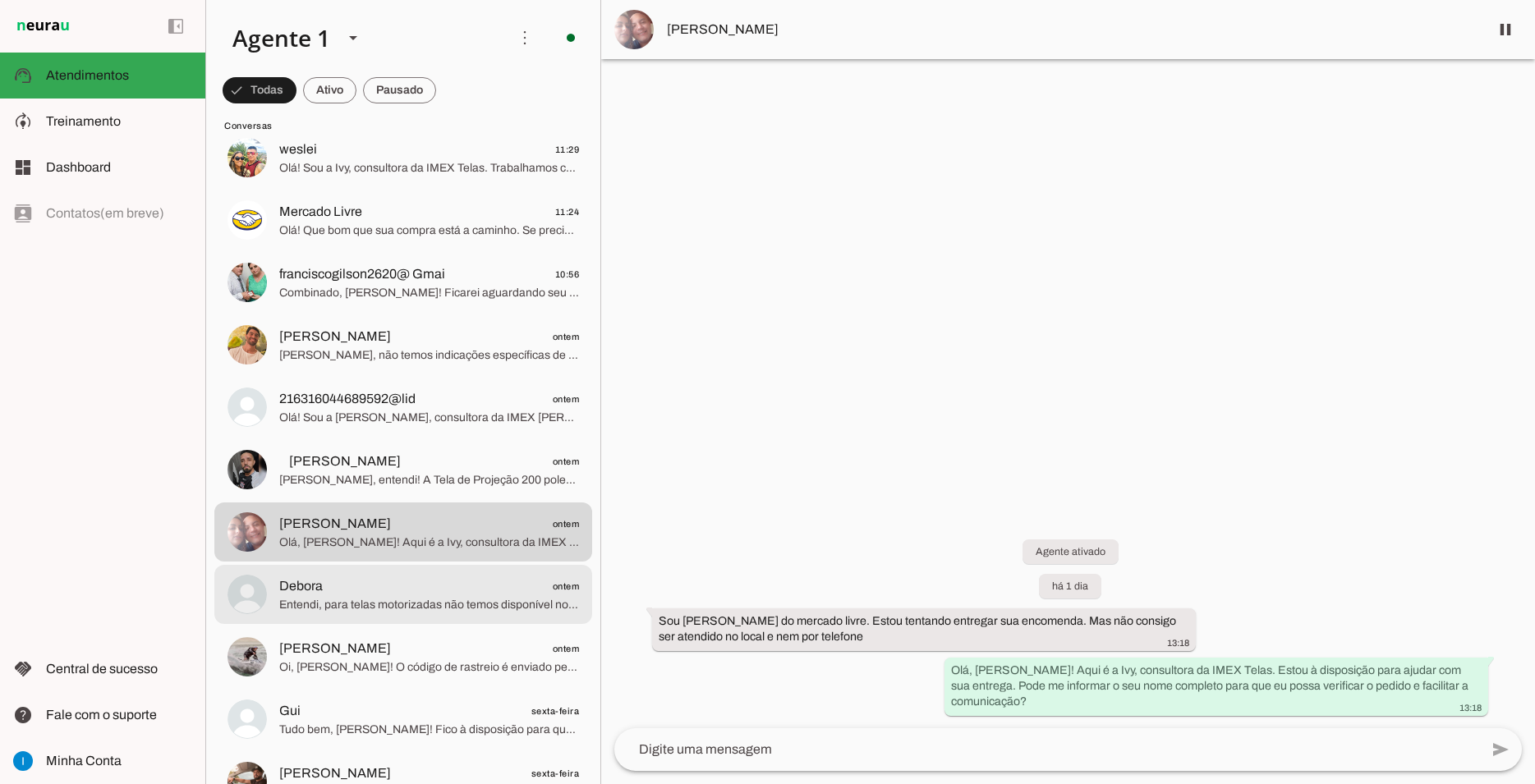
click at [417, 576] on span "Debora ontem" at bounding box center [429, 586] width 300 height 21
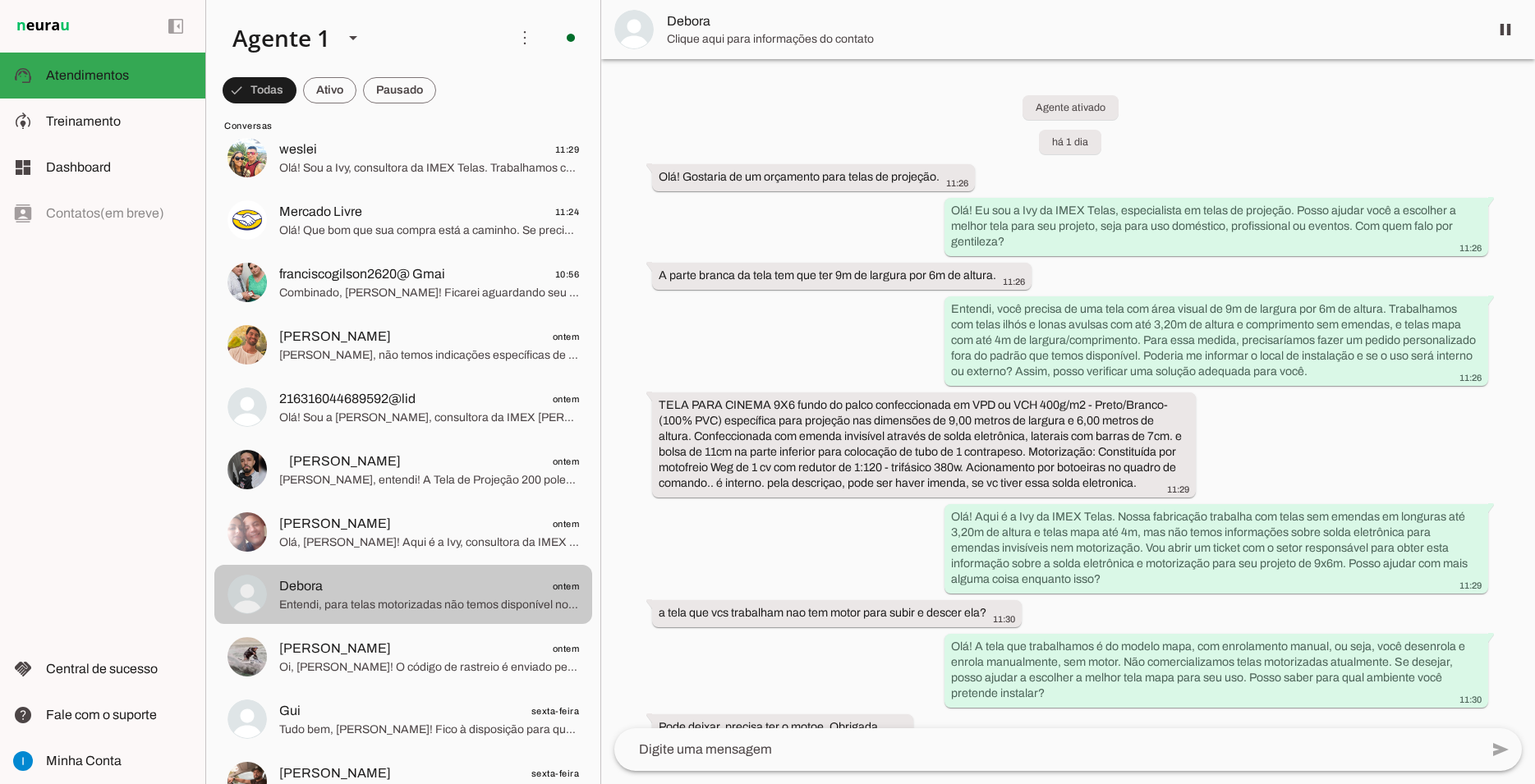
scroll to position [106, 0]
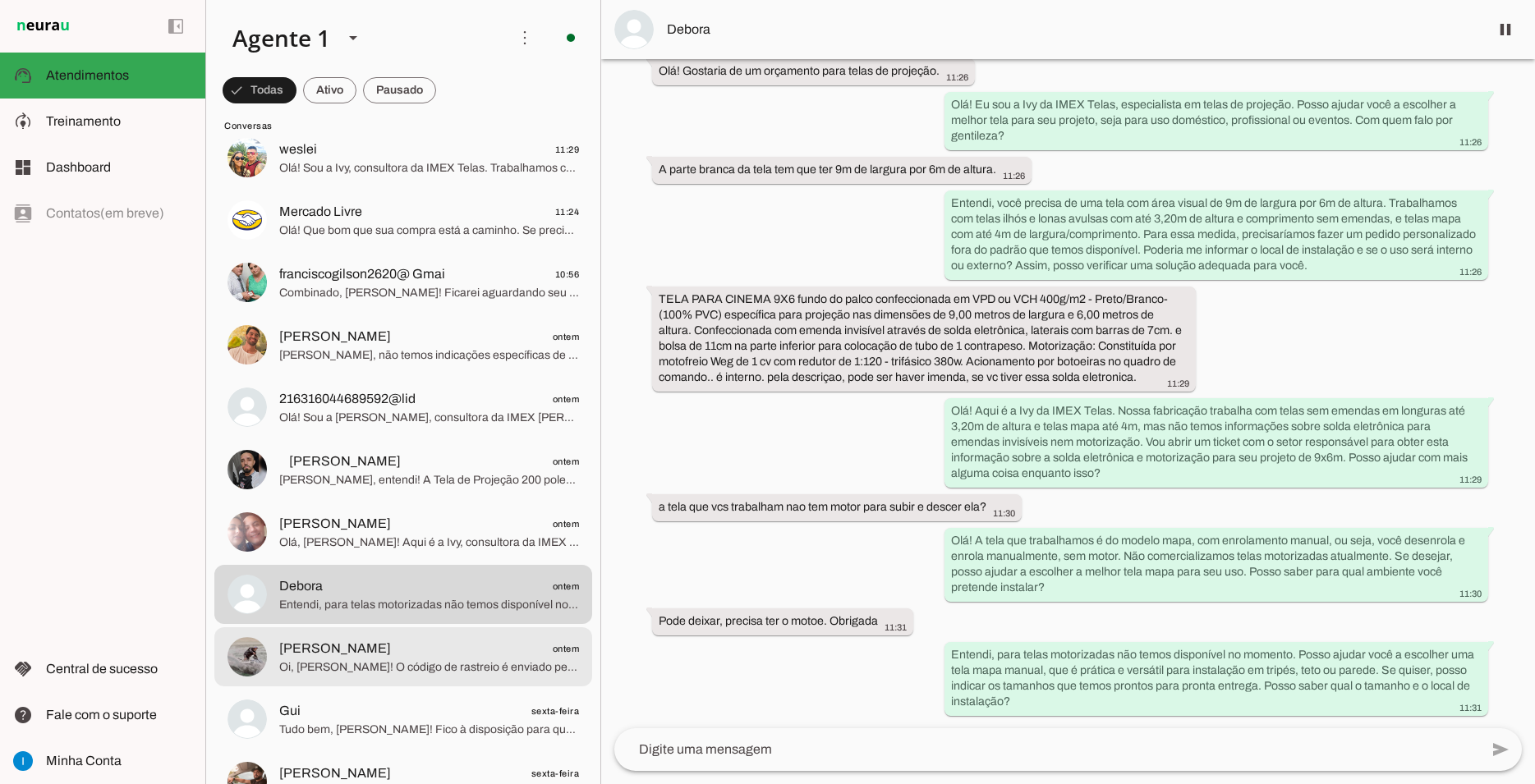
click at [426, 638] on span "[PERSON_NAME] ontem" at bounding box center [429, 648] width 300 height 21
